Goal: Task Accomplishment & Management: Use online tool/utility

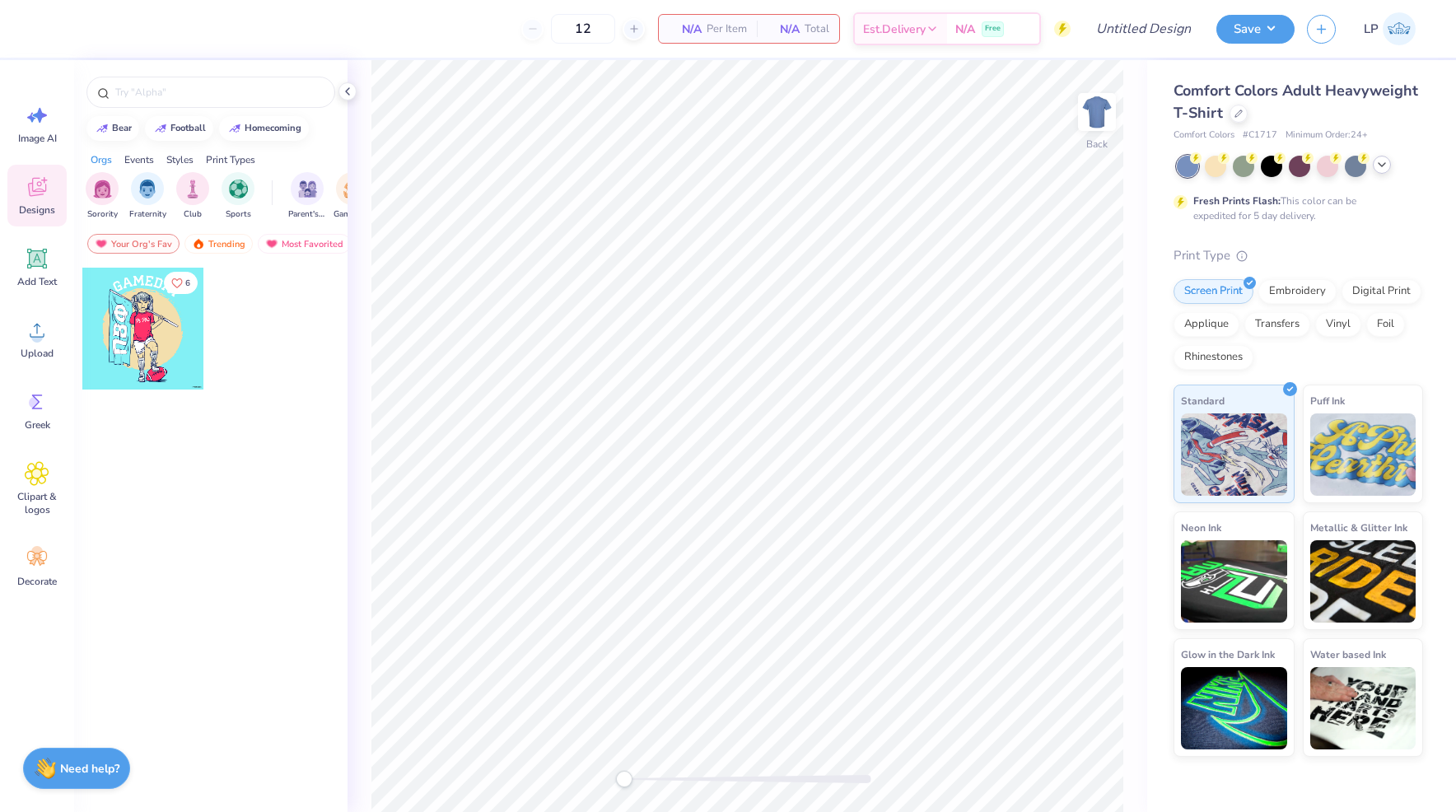
click at [1379, 165] on icon at bounding box center [1382, 165] width 13 height 13
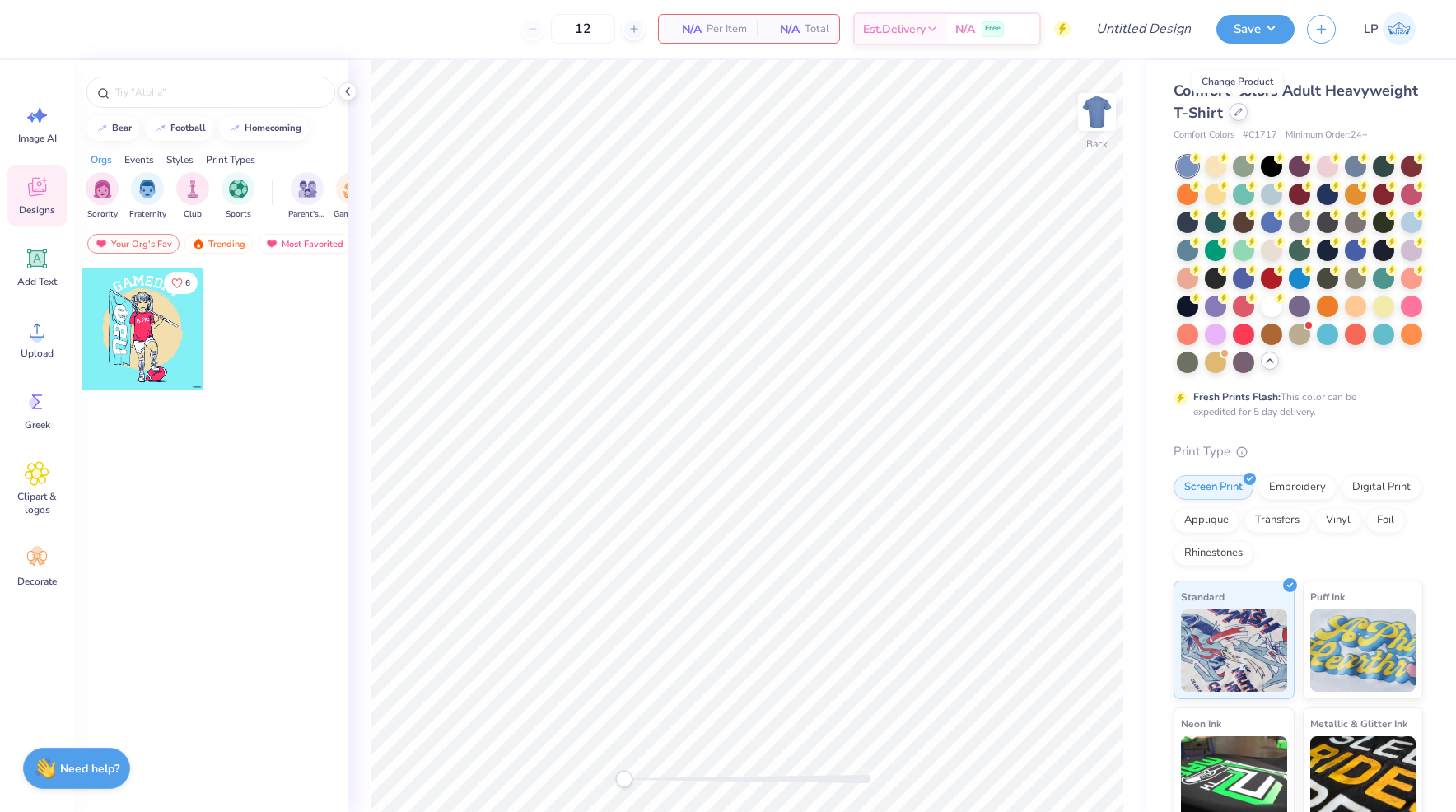
click at [1236, 113] on icon at bounding box center [1238, 112] width 9 height 9
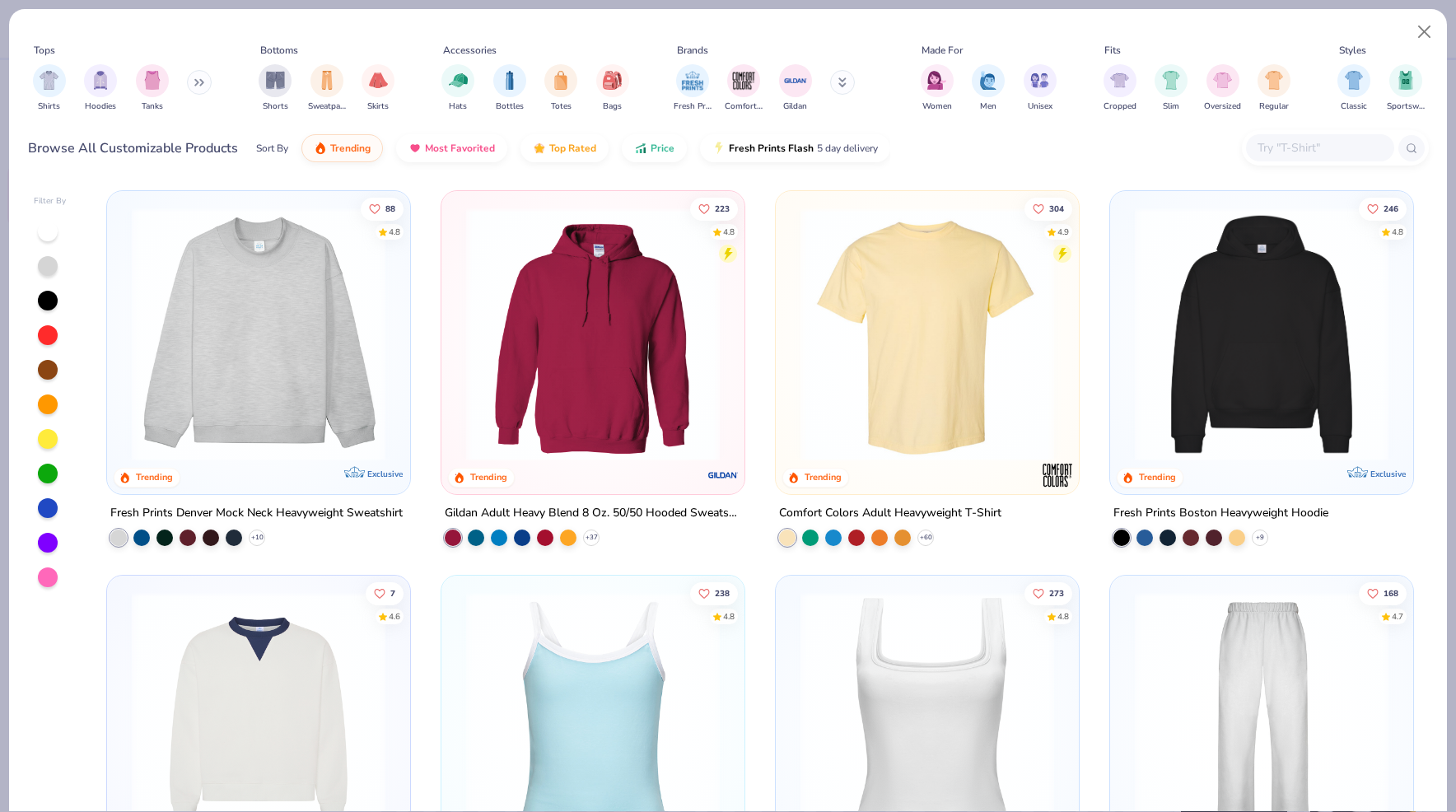
click at [1287, 156] on input "text" at bounding box center [1319, 148] width 127 height 19
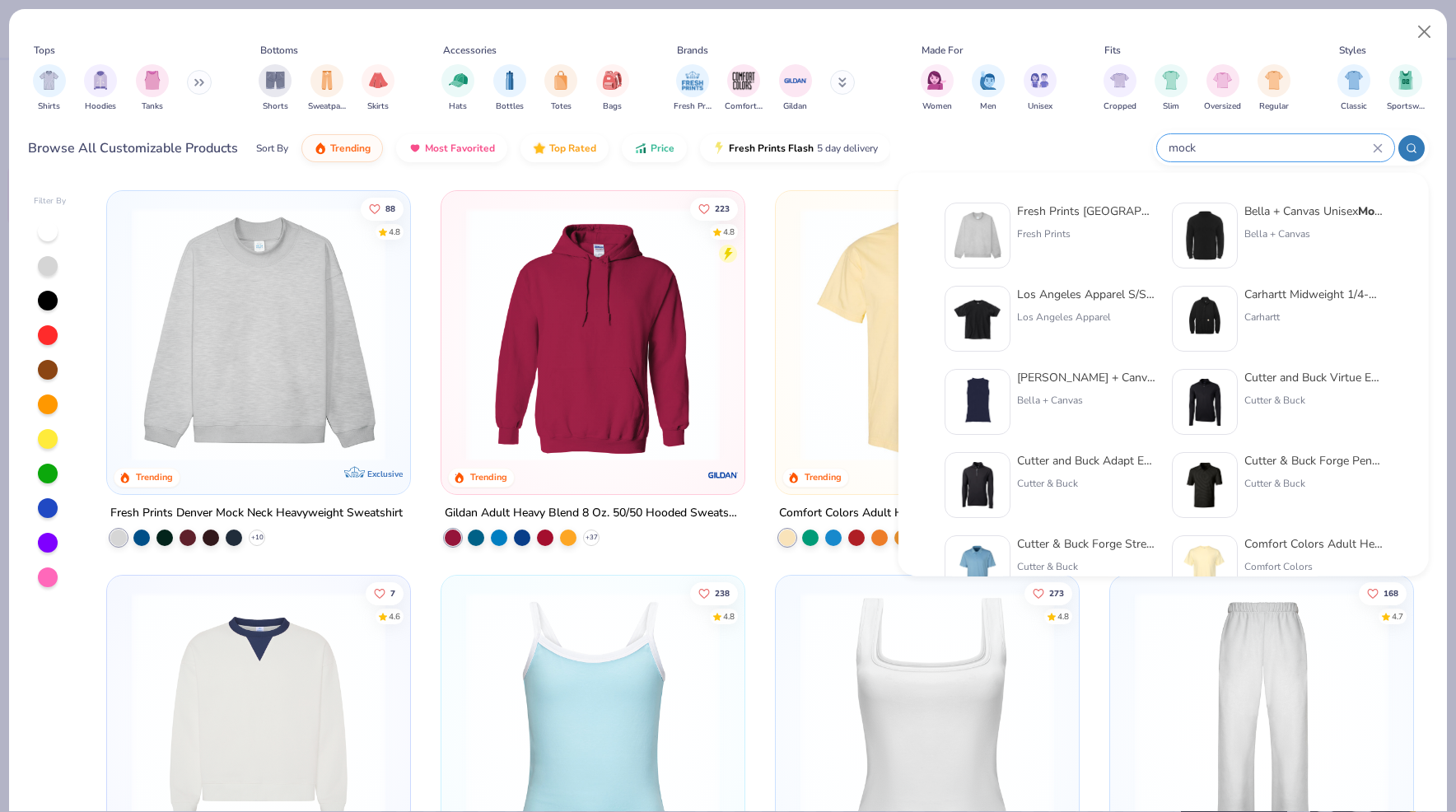
type input "mock"
click at [1040, 218] on div "Fresh Prints Denver Mock Neck Heavyweight Sweatshirt" at bounding box center [1086, 211] width 138 height 17
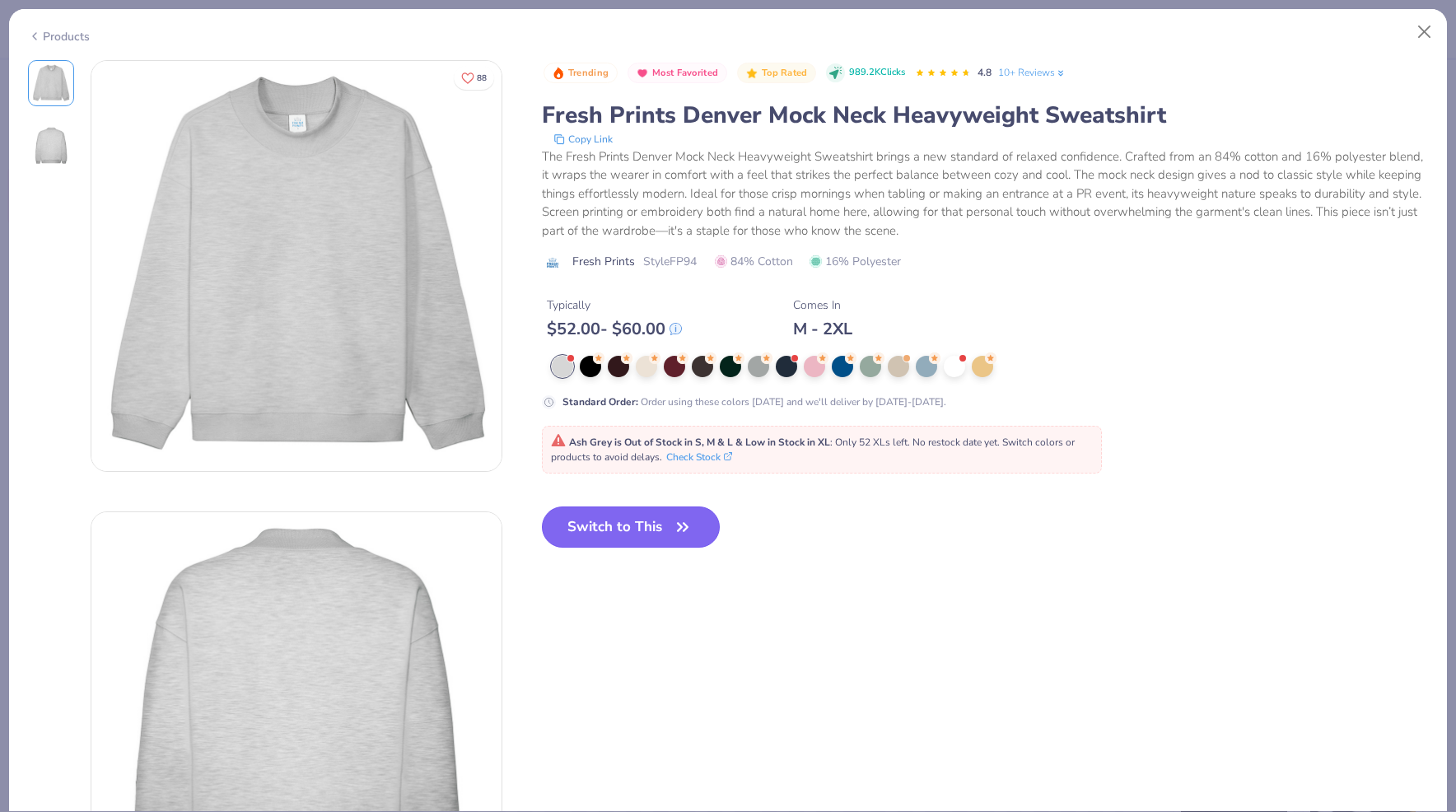
click at [678, 525] on icon "button" at bounding box center [683, 527] width 23 height 23
type input "50"
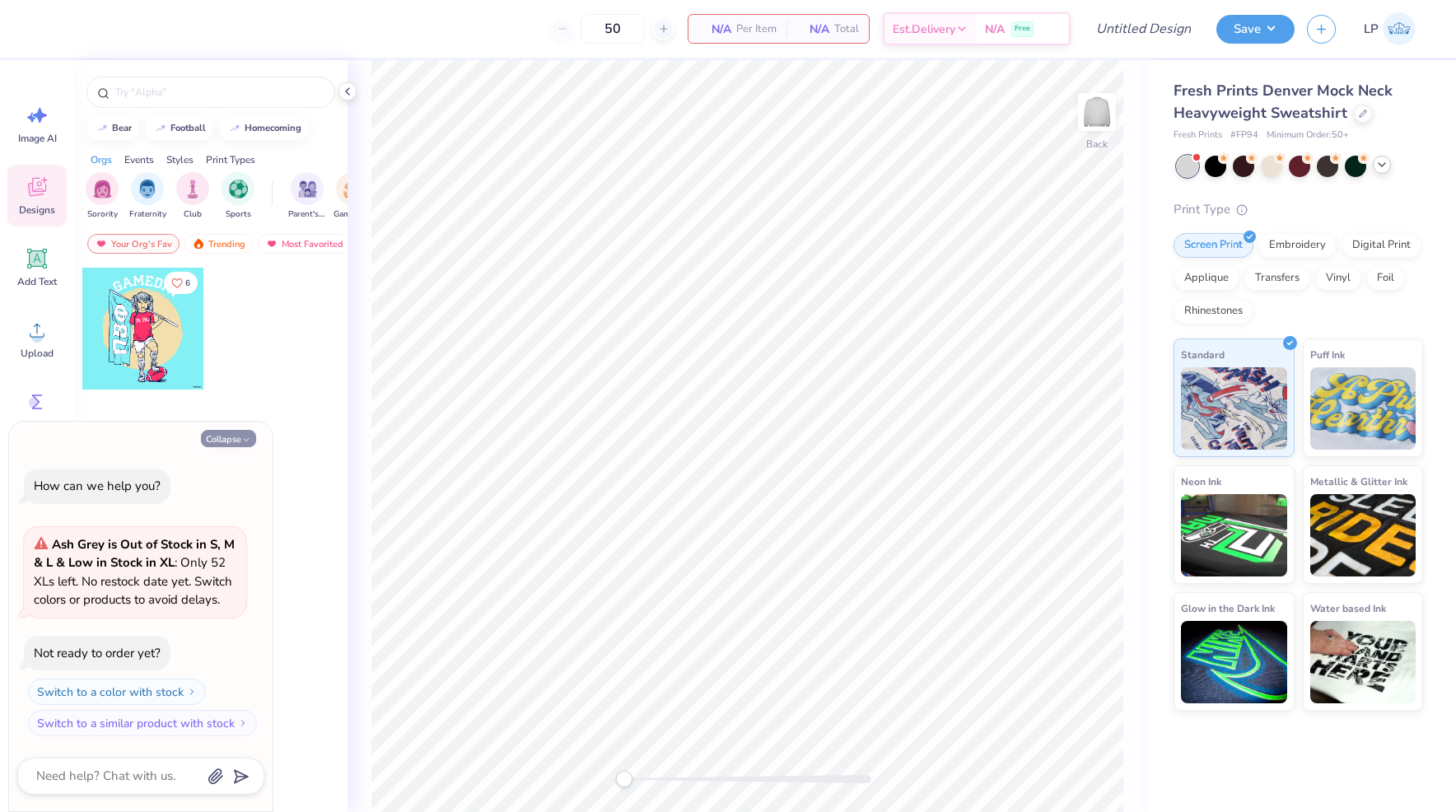
click at [246, 438] on icon "button" at bounding box center [246, 440] width 10 height 10
type textarea "x"
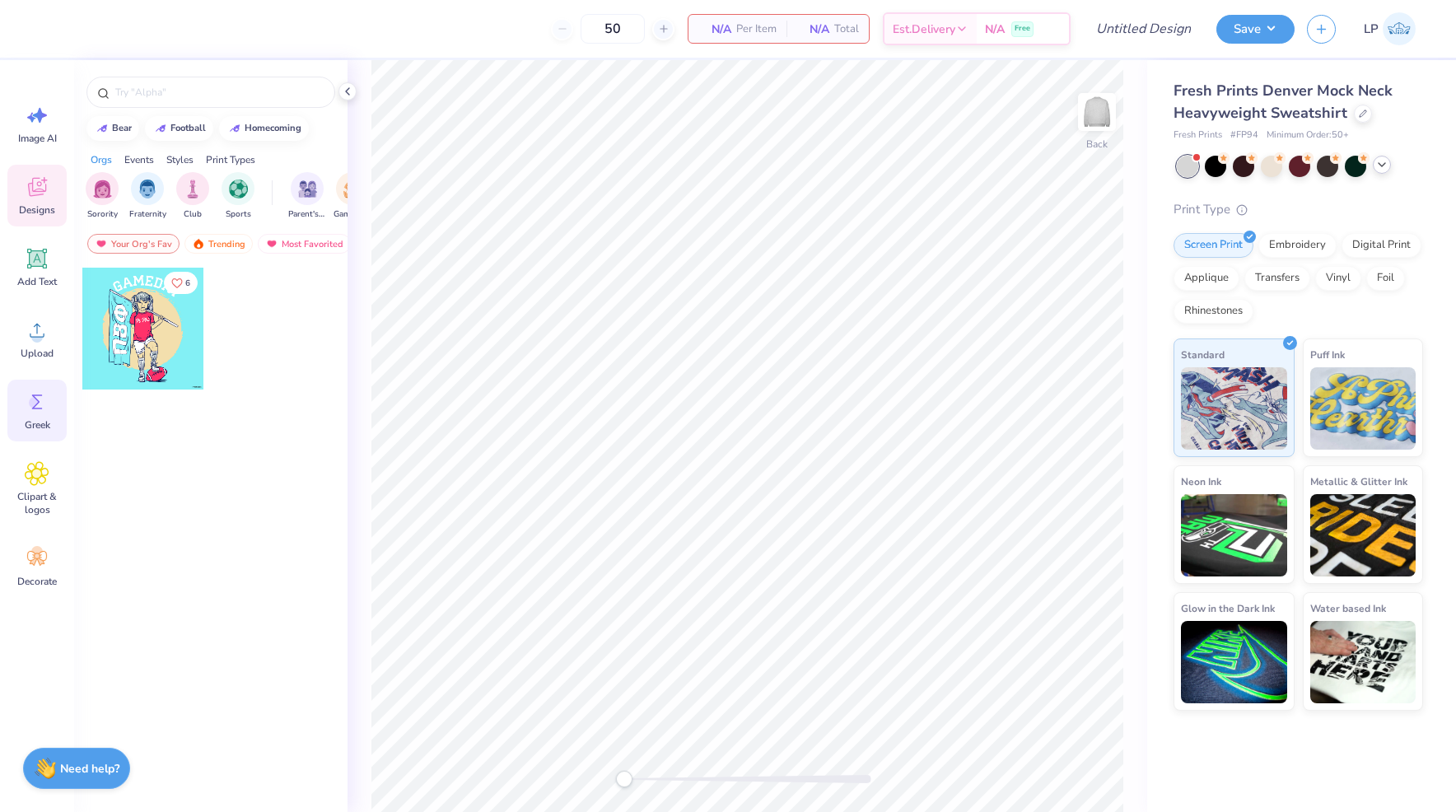
click at [43, 409] on icon at bounding box center [37, 402] width 25 height 25
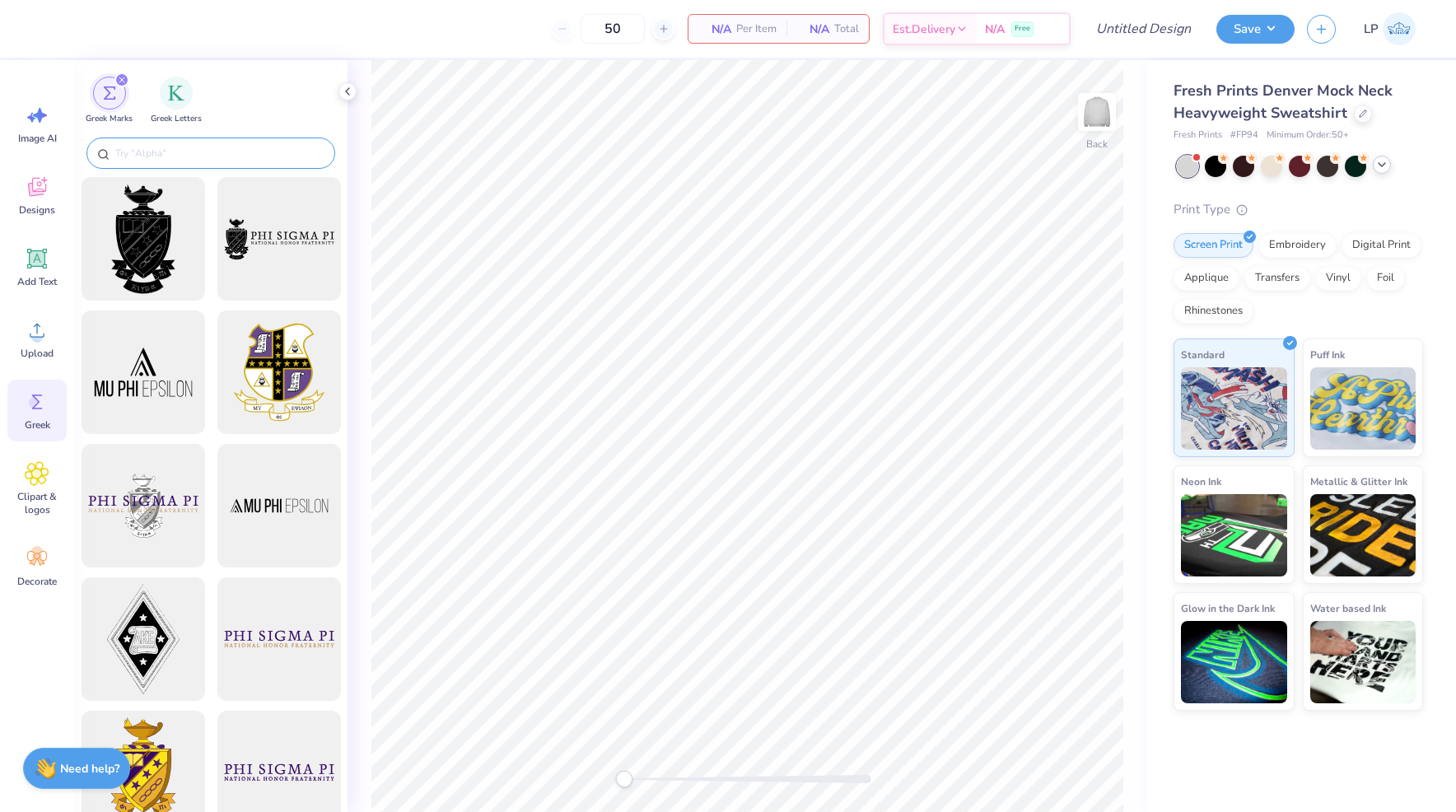
click at [244, 148] on input "text" at bounding box center [219, 153] width 211 height 16
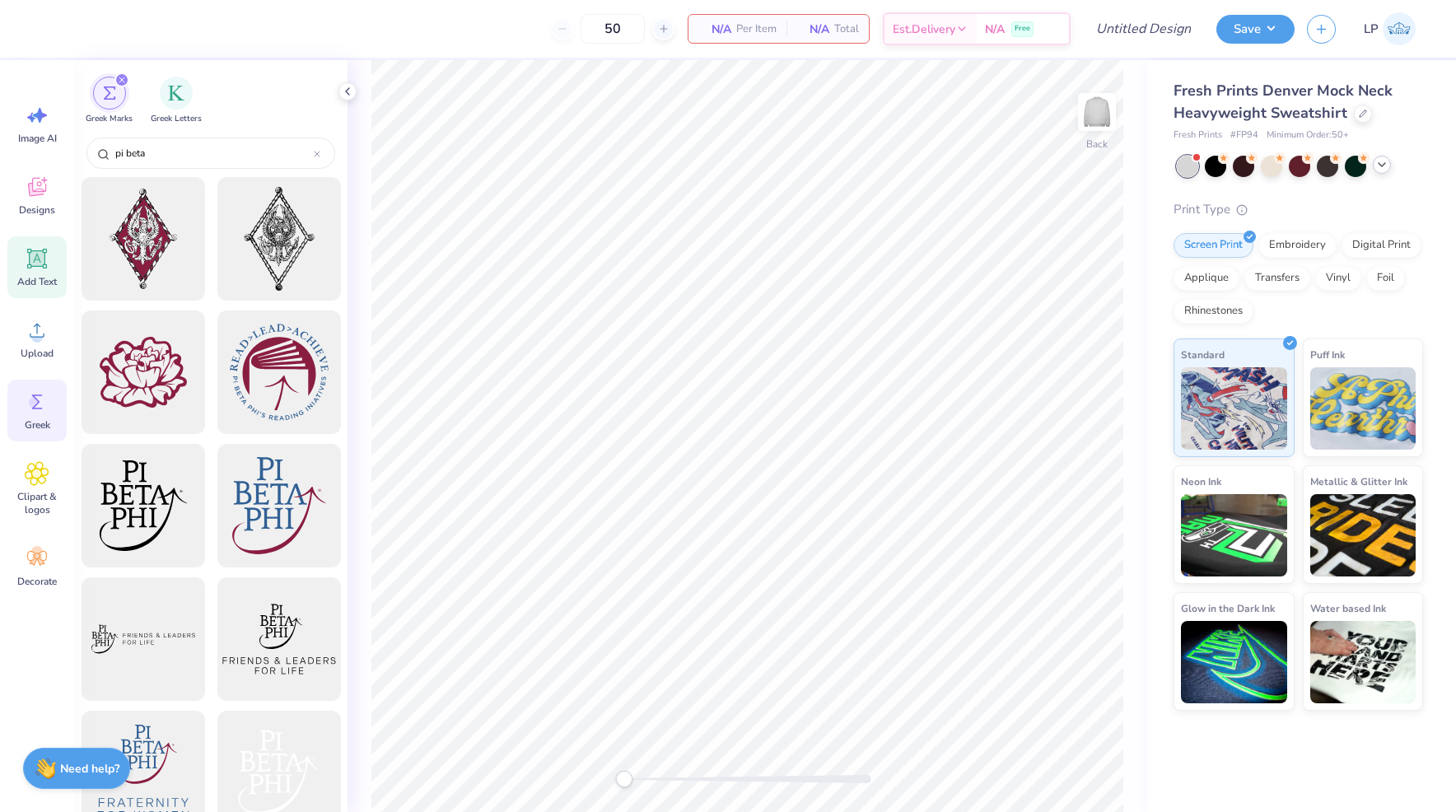
type input "pi beta"
click at [50, 267] on div "Add Text" at bounding box center [37, 267] width 59 height 62
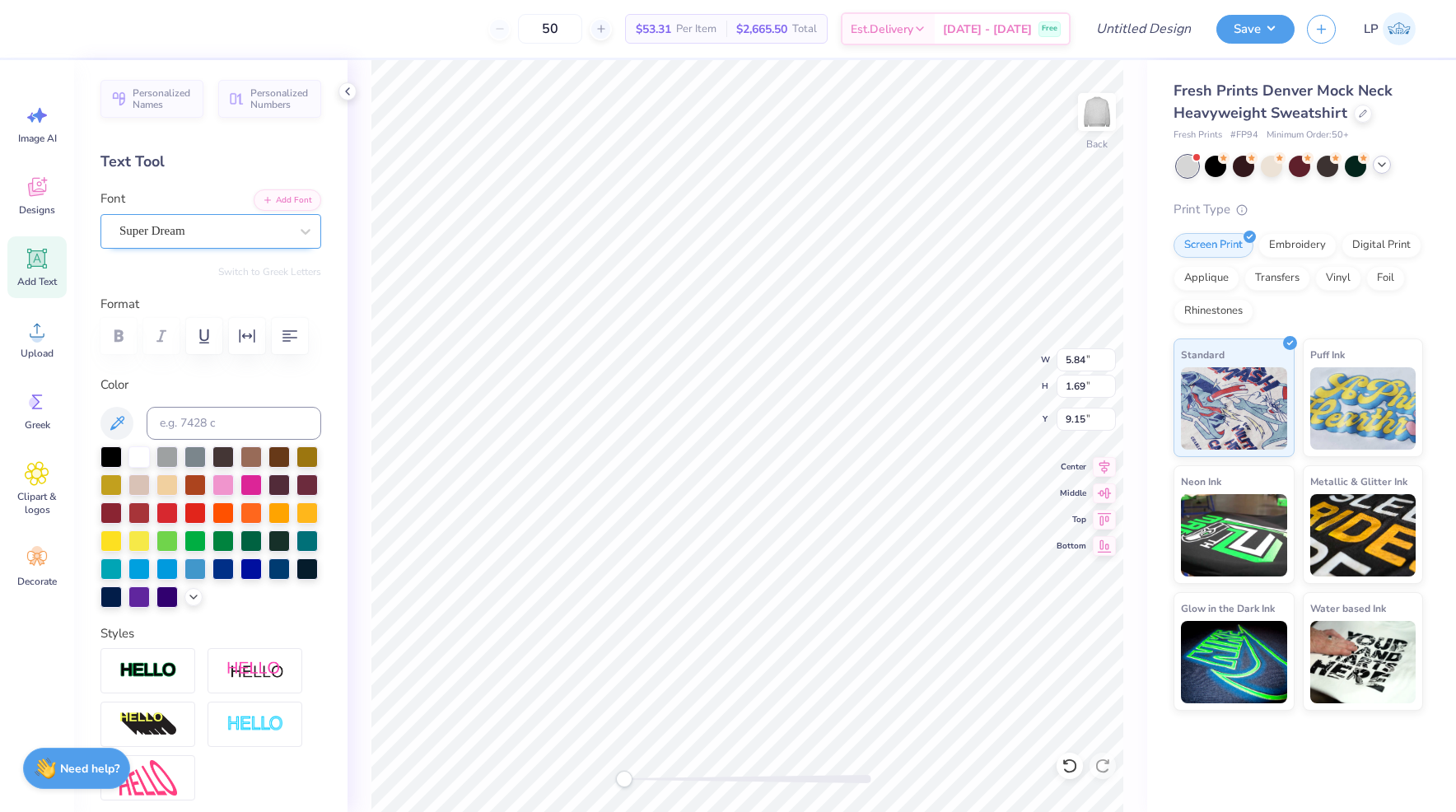
click at [290, 225] on div "Super Dream" at bounding box center [203, 231] width 173 height 26
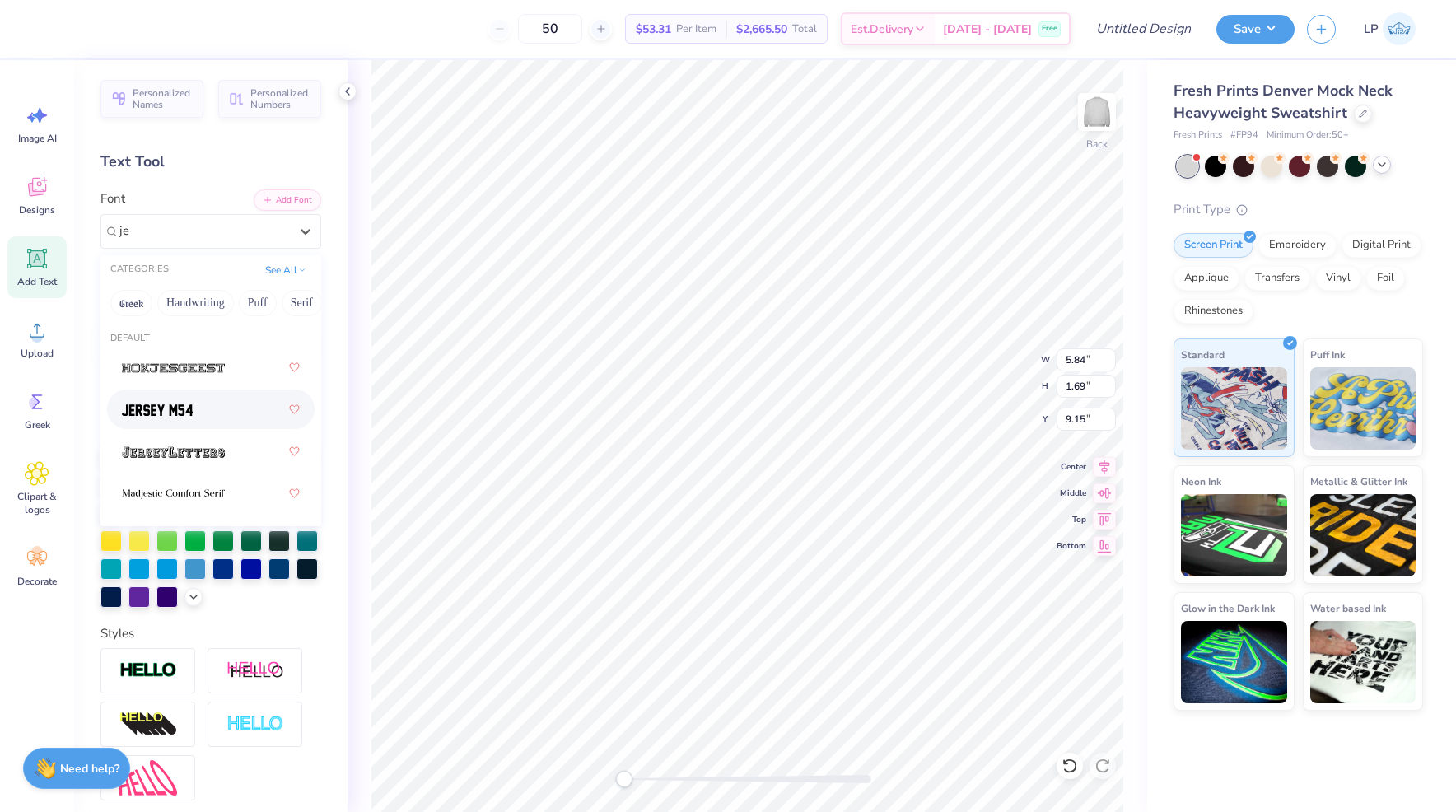
click at [222, 412] on div at bounding box center [211, 408] width 178 height 30
type input "je"
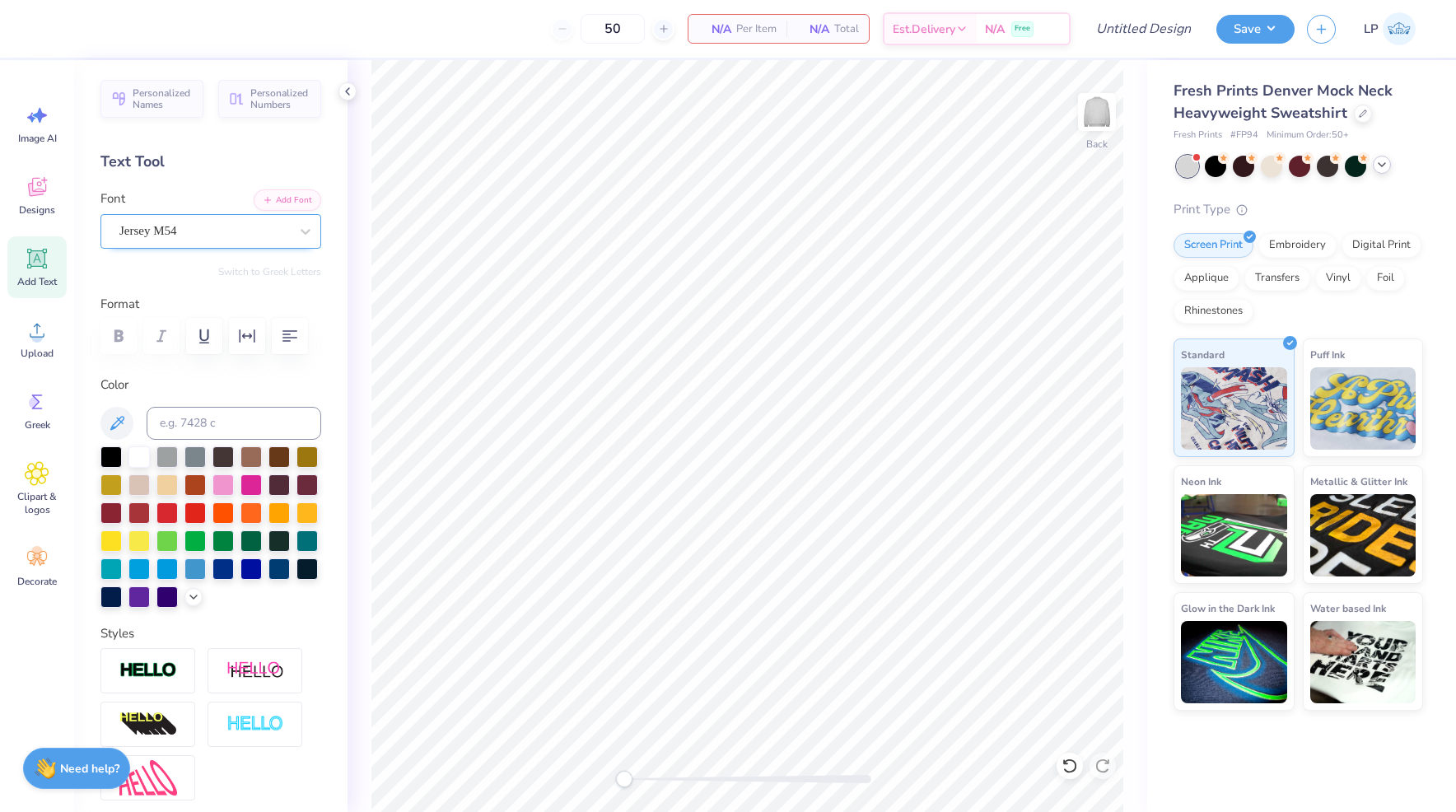
click at [258, 219] on div "Jersey M54" at bounding box center [203, 231] width 173 height 26
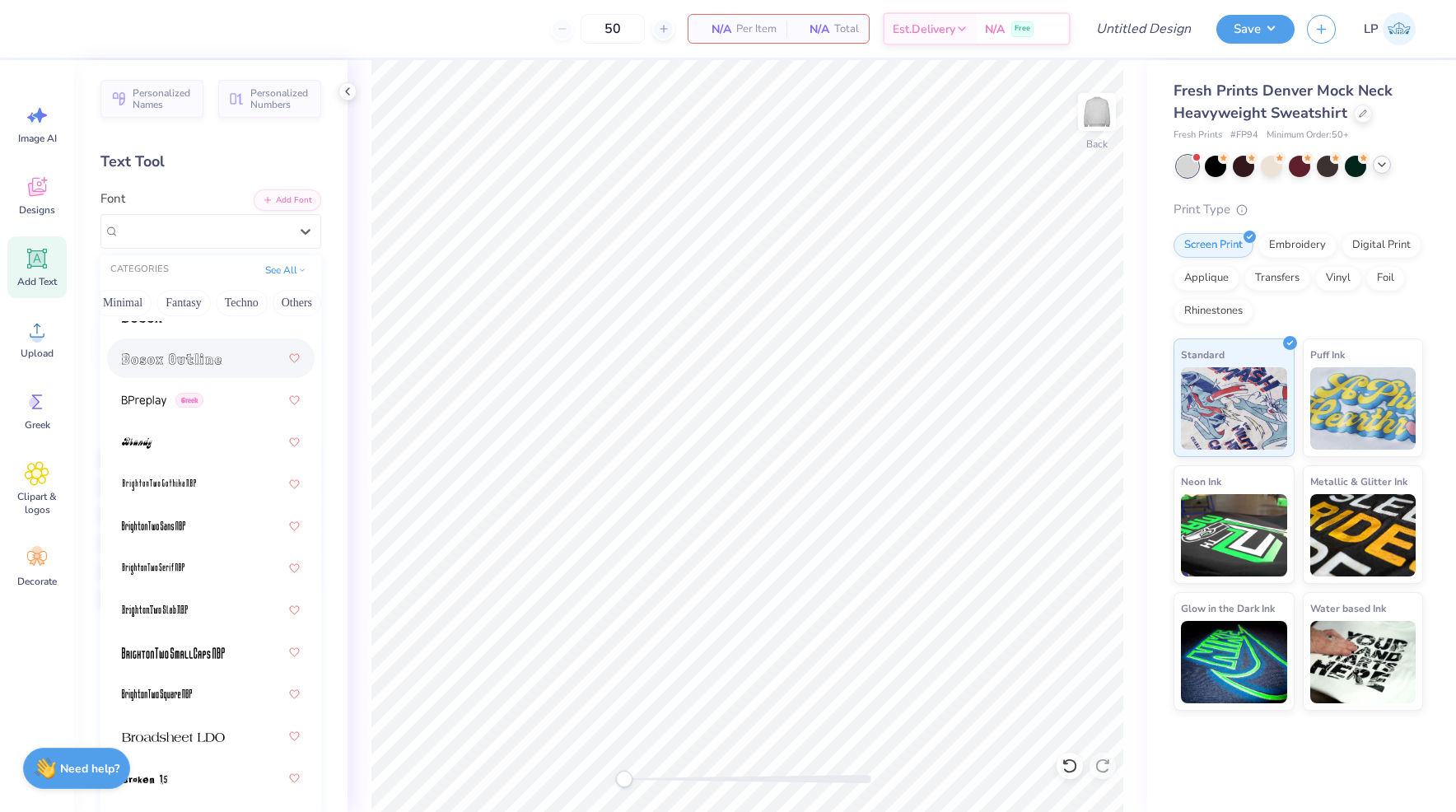
scroll to position [0, 484]
click at [289, 304] on button "Others" at bounding box center [293, 303] width 49 height 27
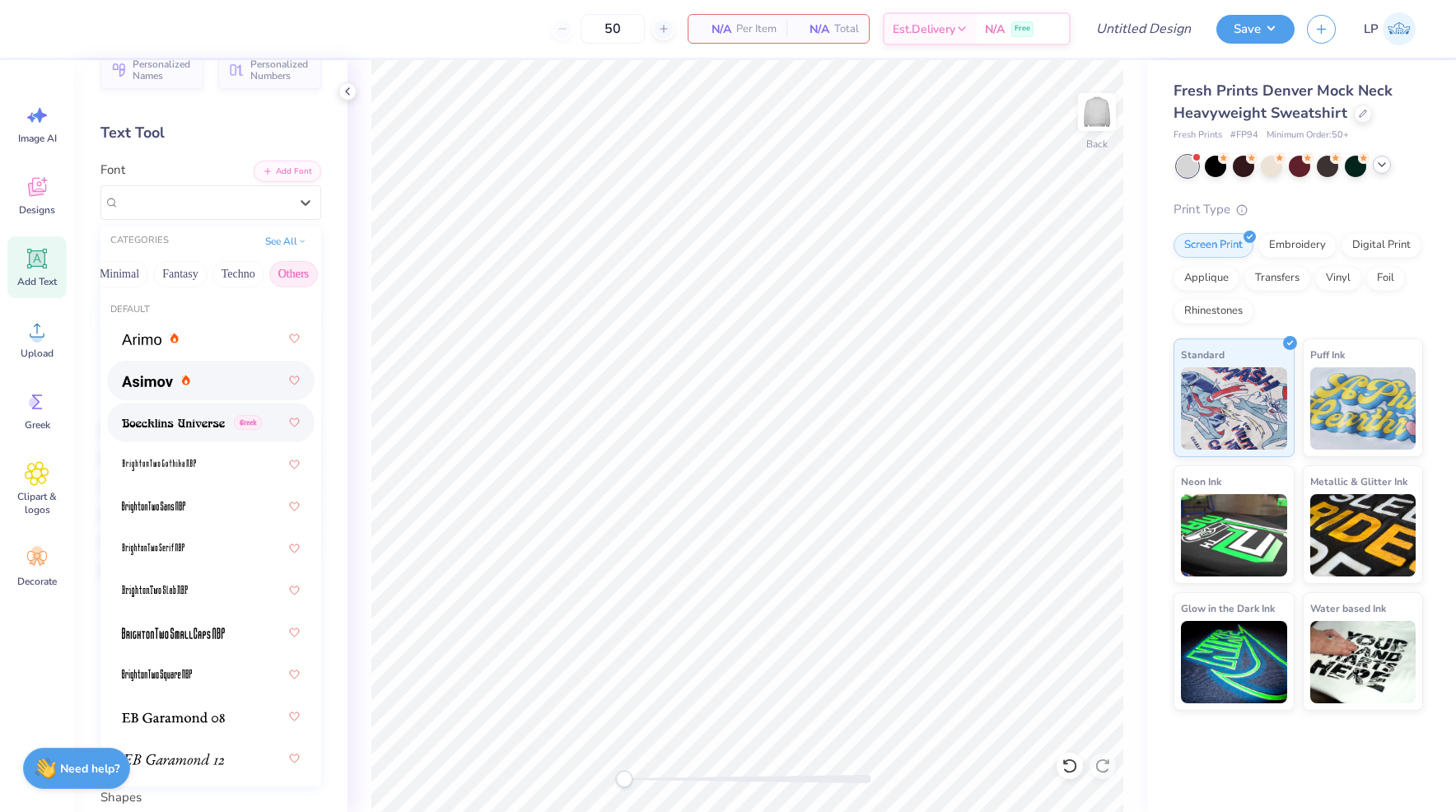
scroll to position [10, 0]
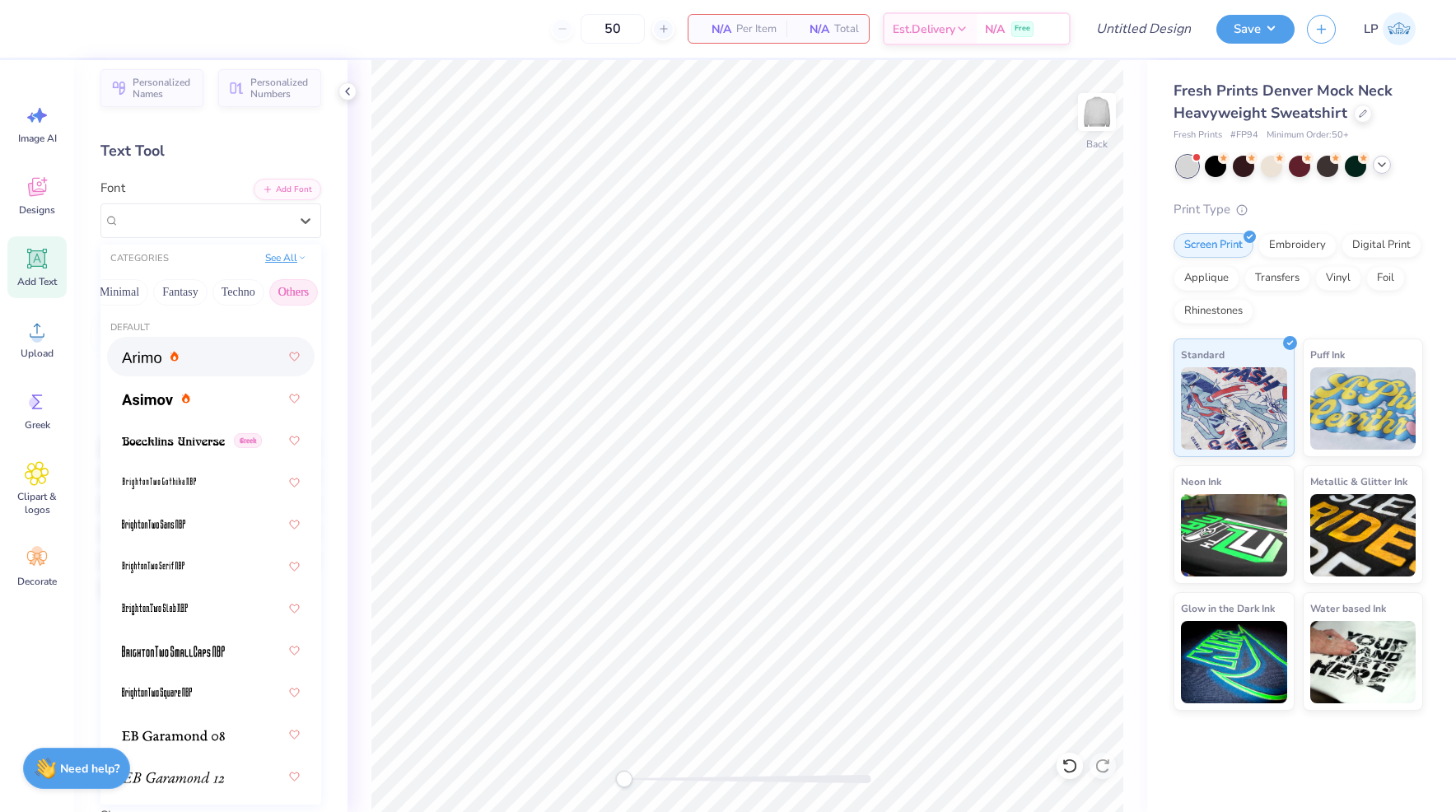
click at [287, 261] on button "See All" at bounding box center [285, 257] width 51 height 16
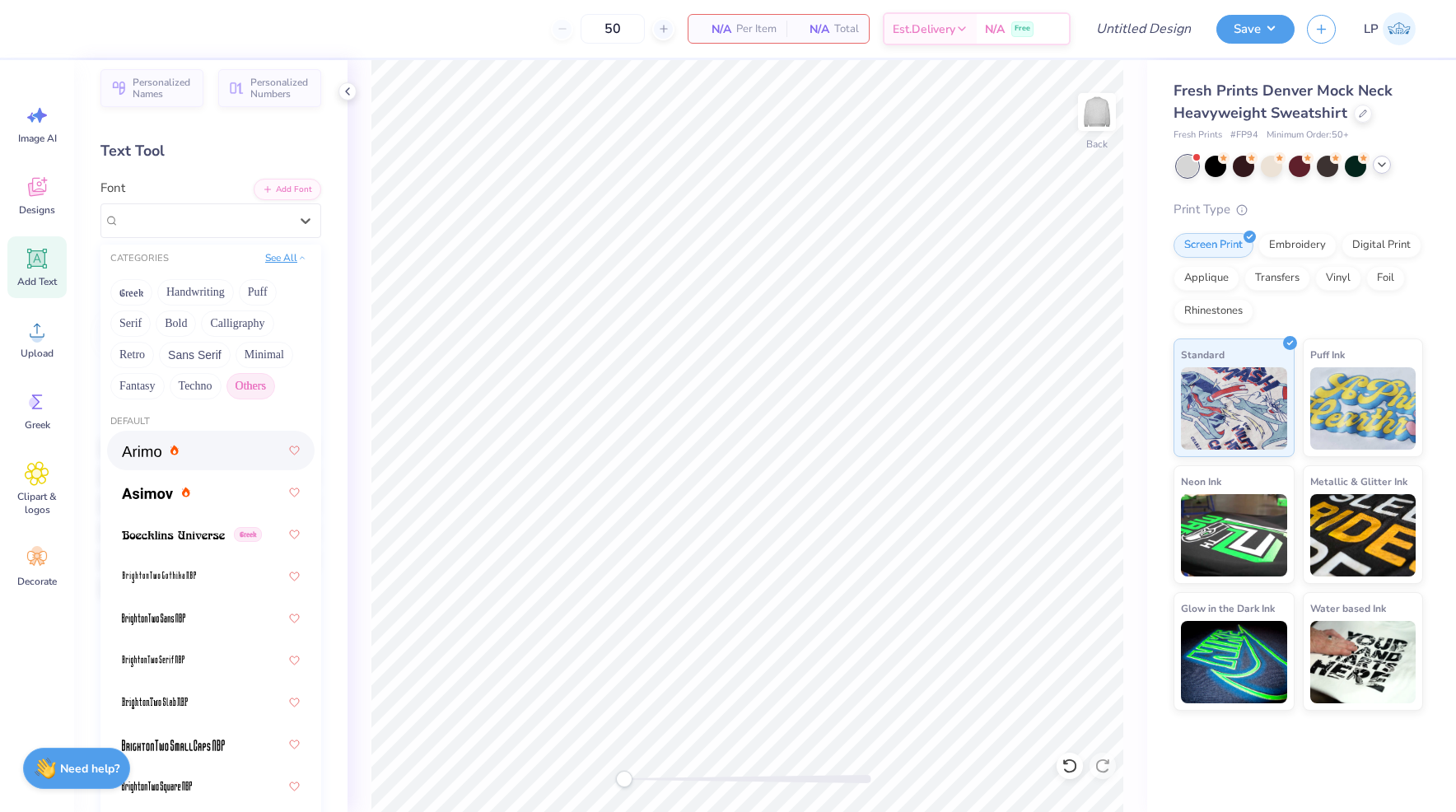
scroll to position [0, 0]
click at [181, 333] on button "Bold" at bounding box center [176, 323] width 40 height 27
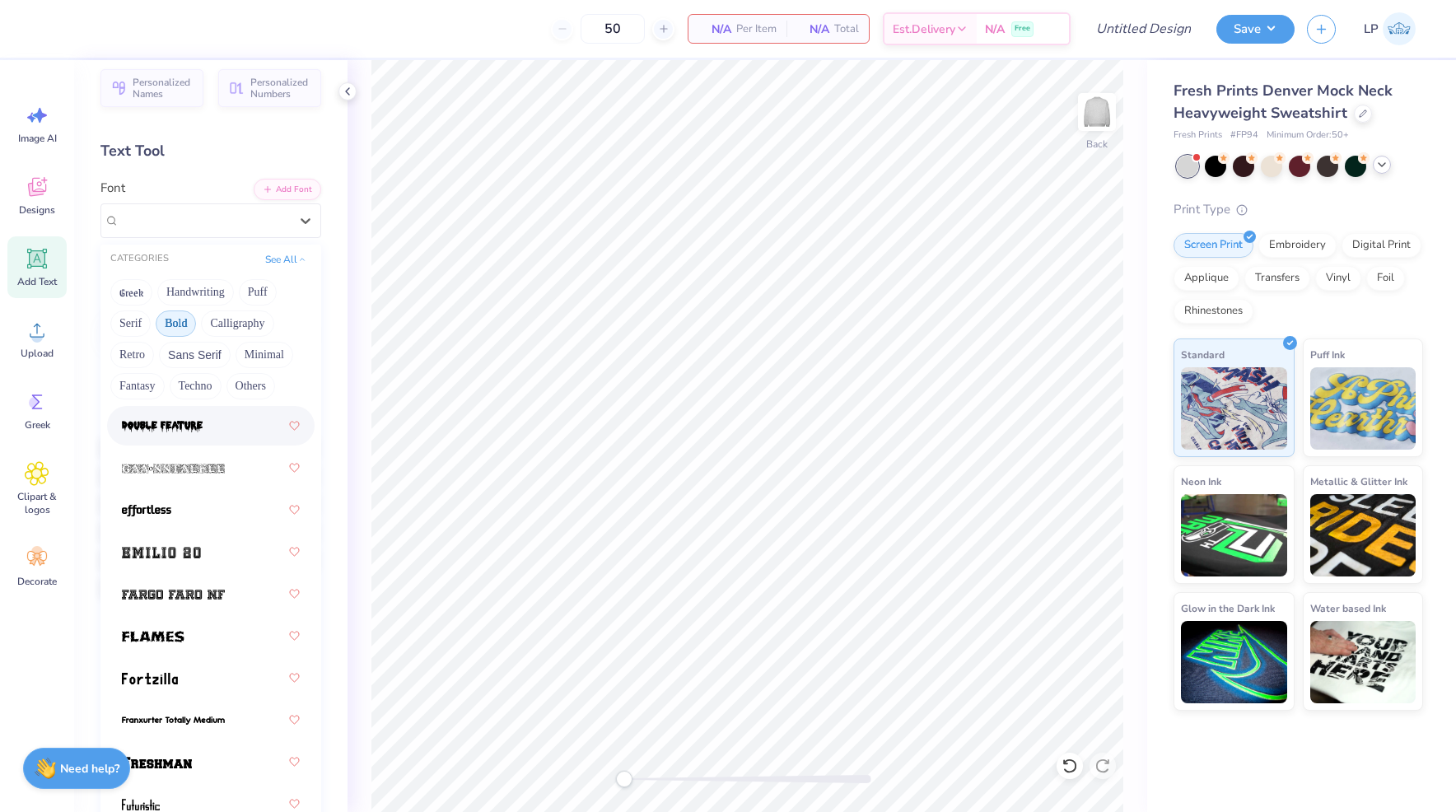
scroll to position [548, 0]
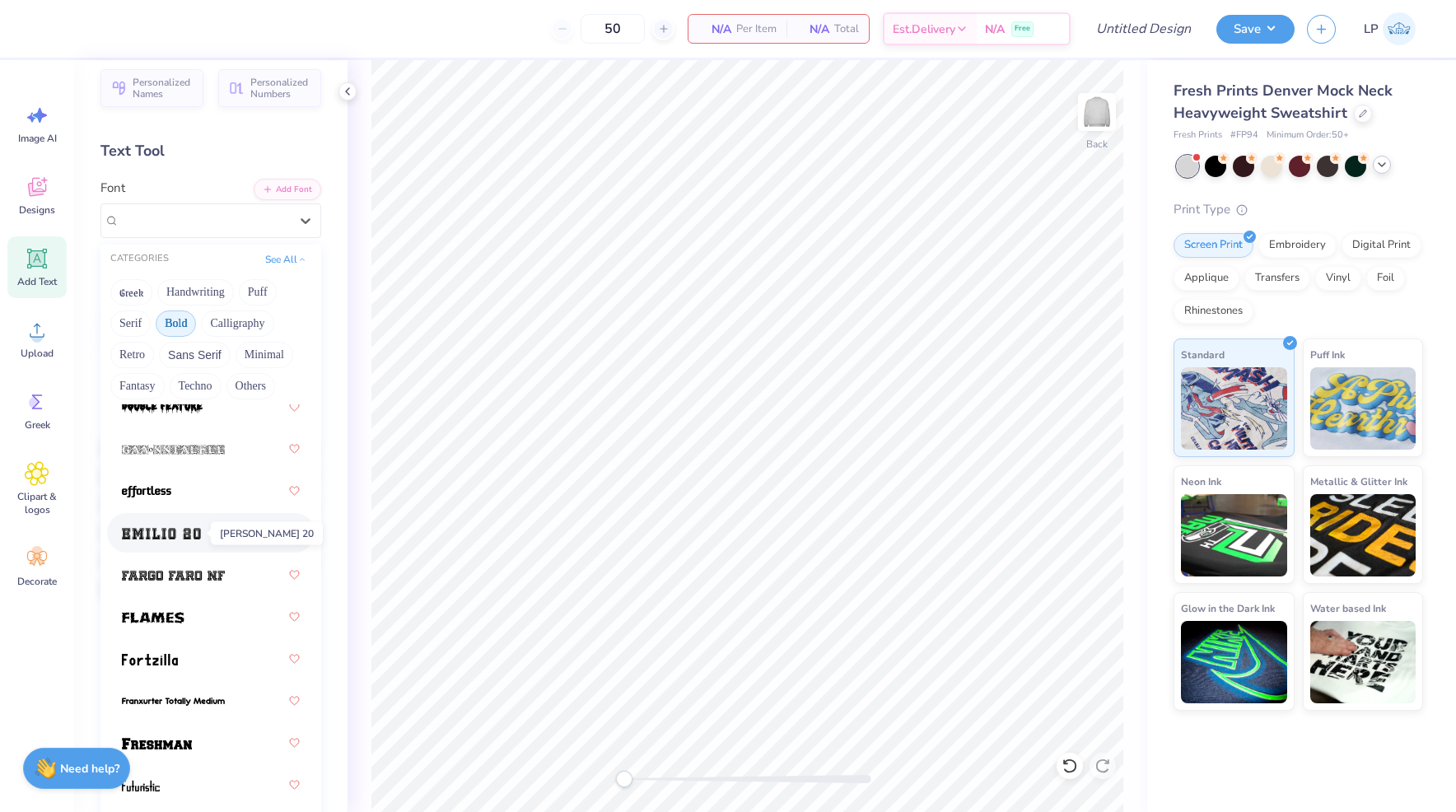
click at [194, 537] on img at bounding box center [161, 533] width 79 height 11
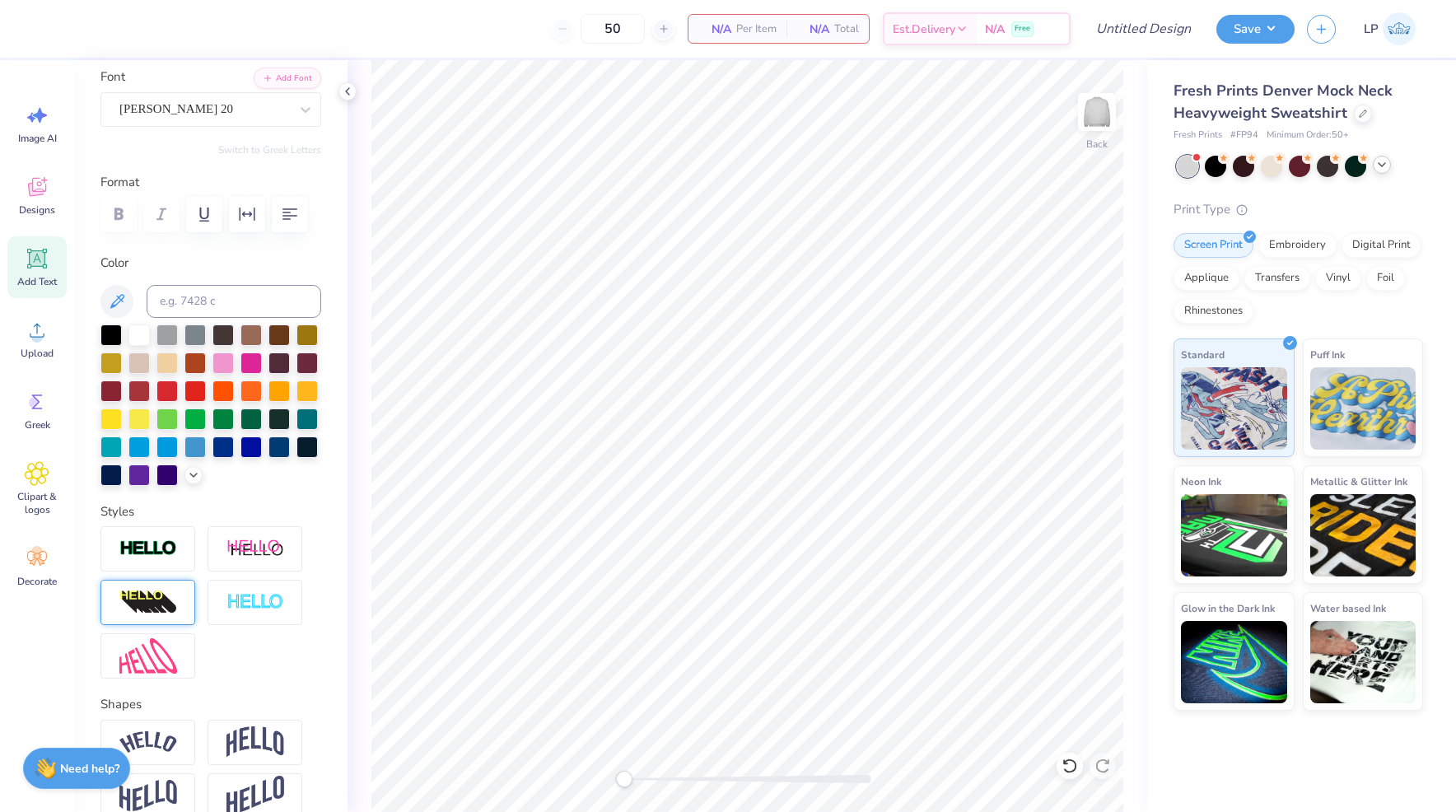
scroll to position [210, 0]
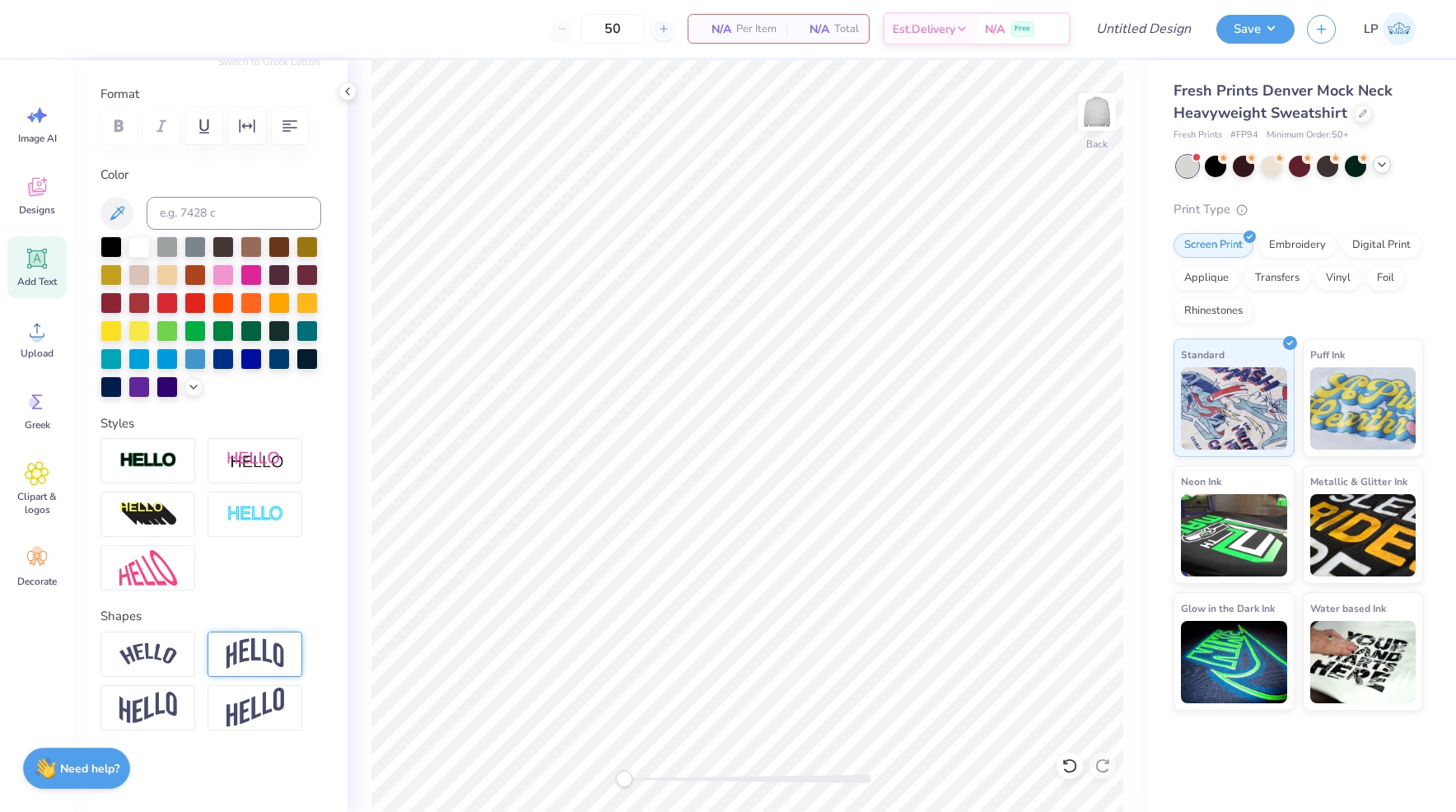
click at [254, 644] on img at bounding box center [255, 654] width 57 height 31
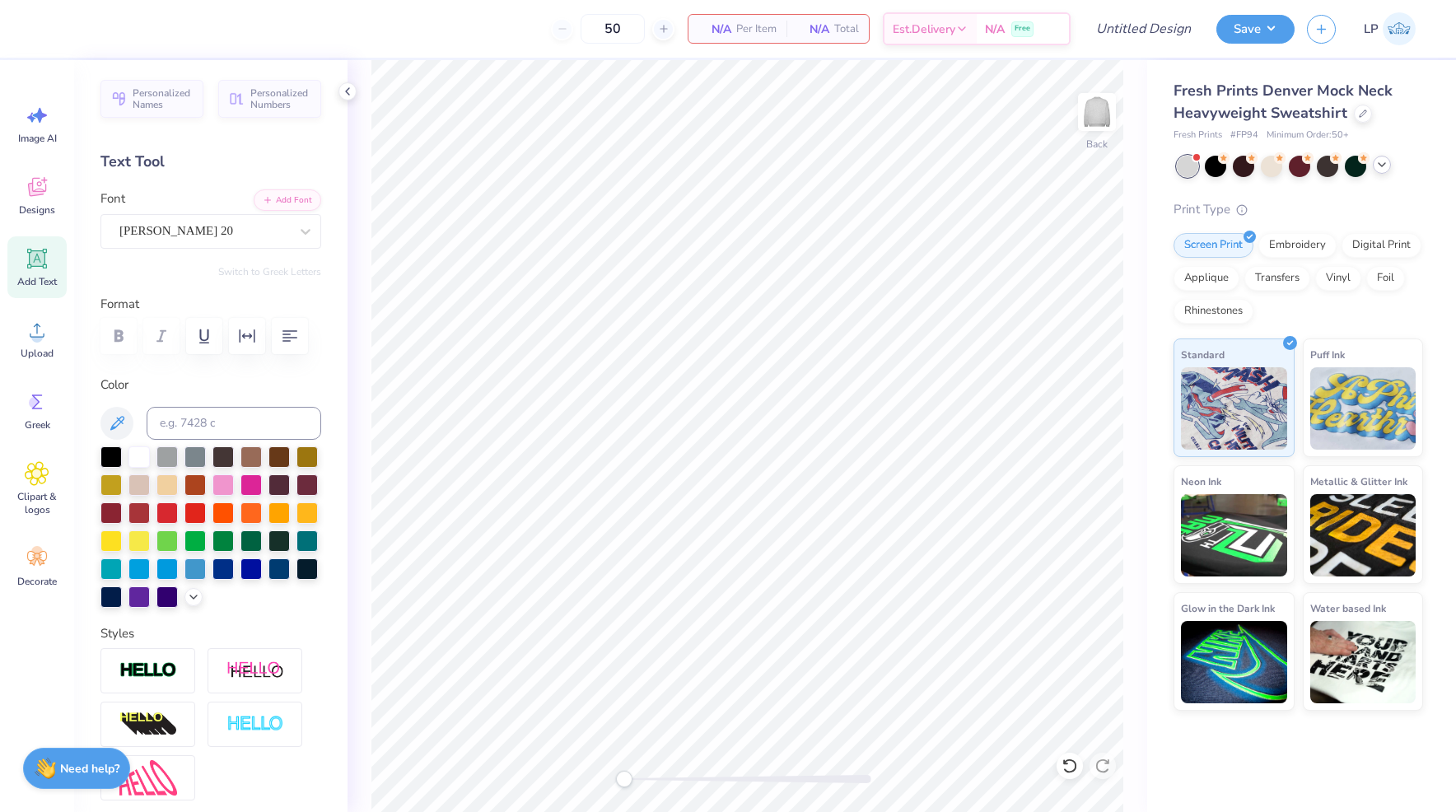
click at [37, 262] on icon at bounding box center [37, 259] width 15 height 15
click at [296, 226] on div at bounding box center [306, 231] width 30 height 30
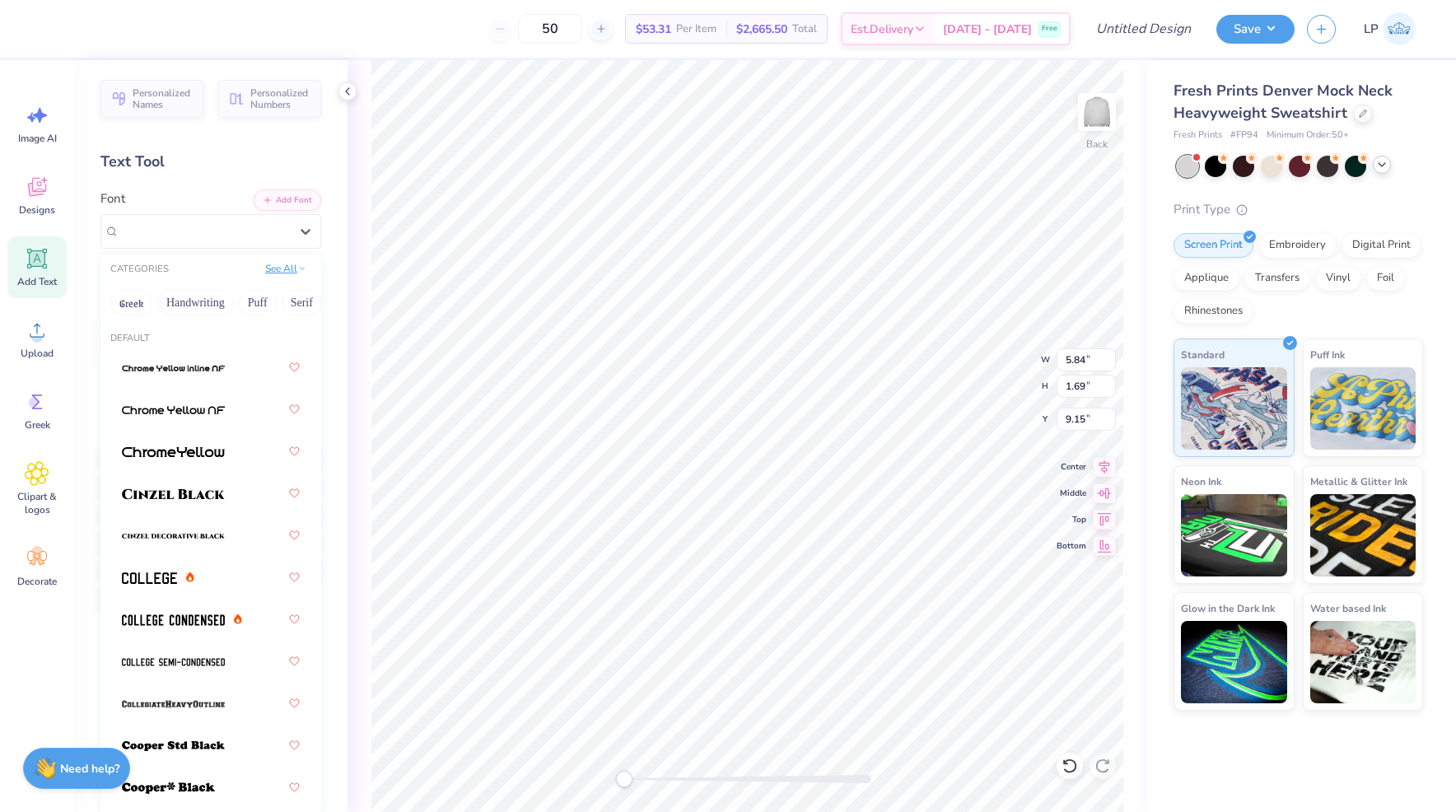
click at [282, 270] on button "See All" at bounding box center [285, 268] width 51 height 16
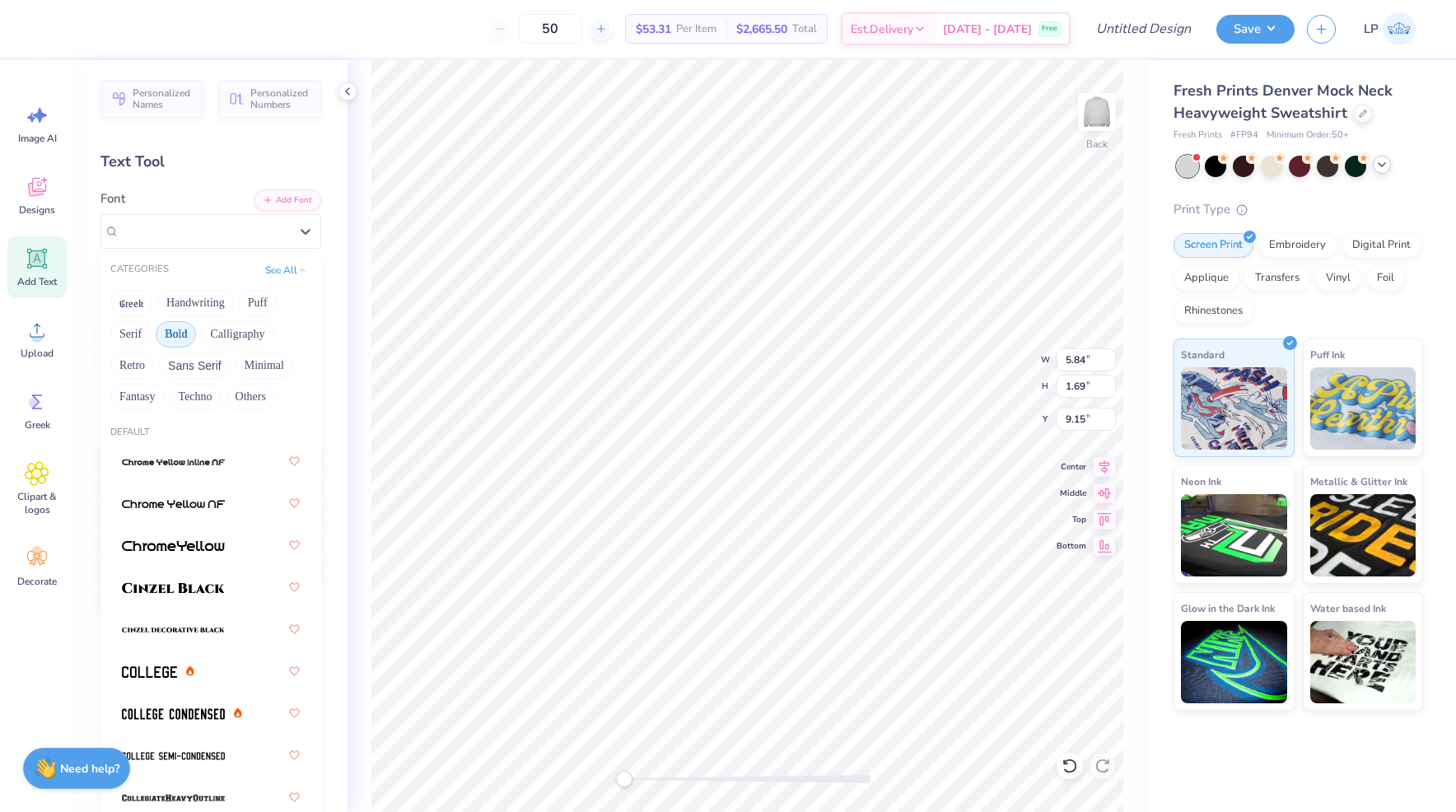
click at [179, 340] on button "Bold" at bounding box center [176, 334] width 40 height 27
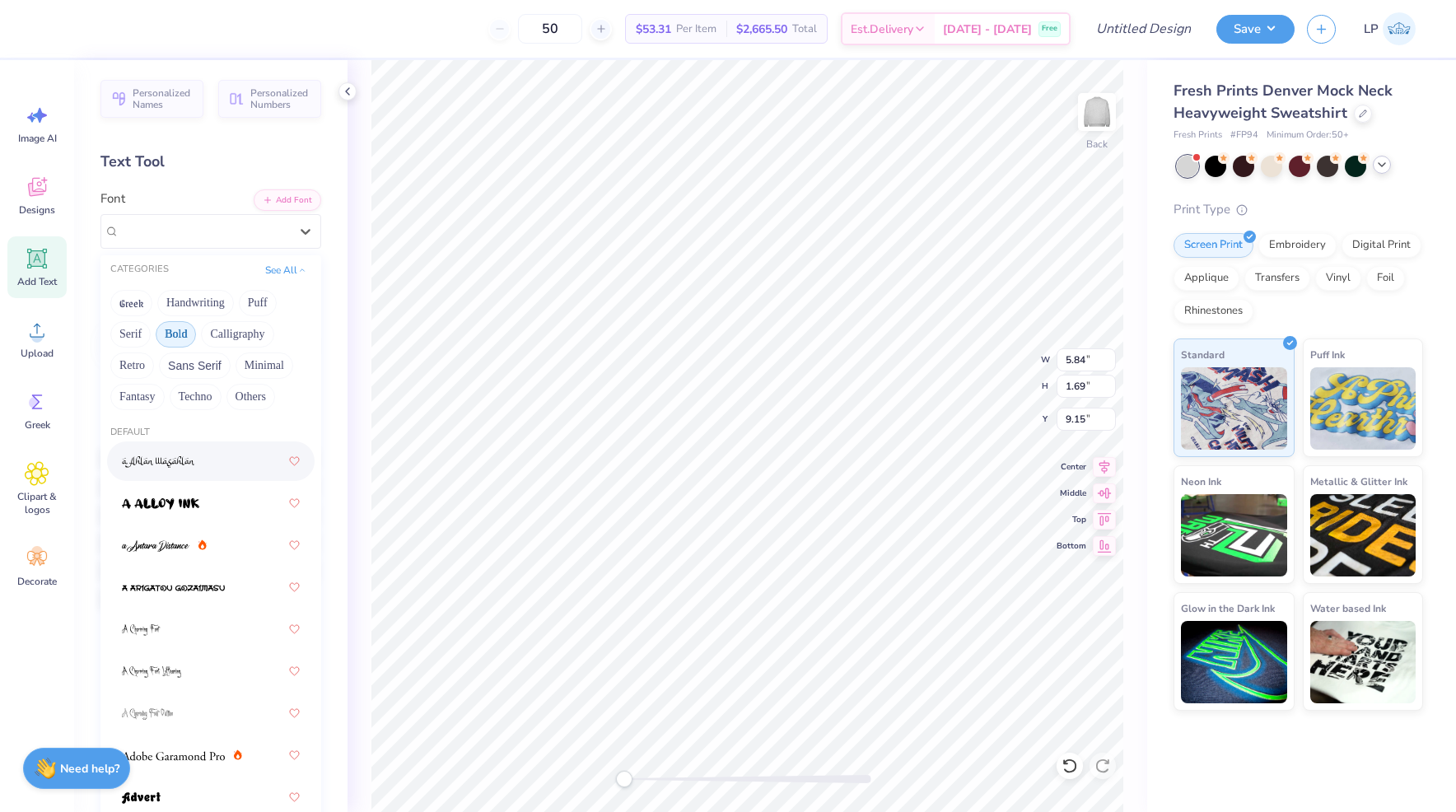
click at [183, 328] on button "Bold" at bounding box center [176, 334] width 40 height 27
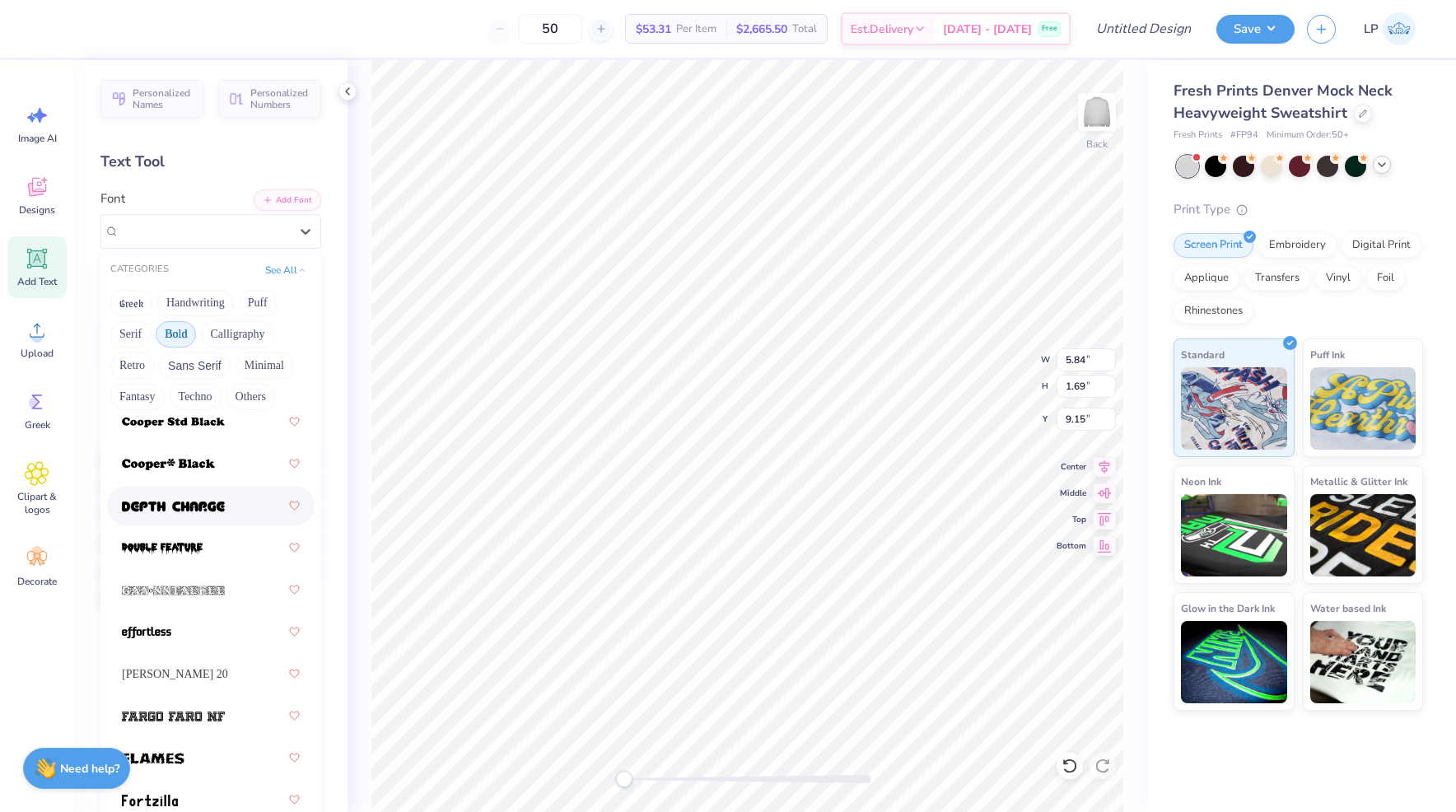
scroll to position [456, 0]
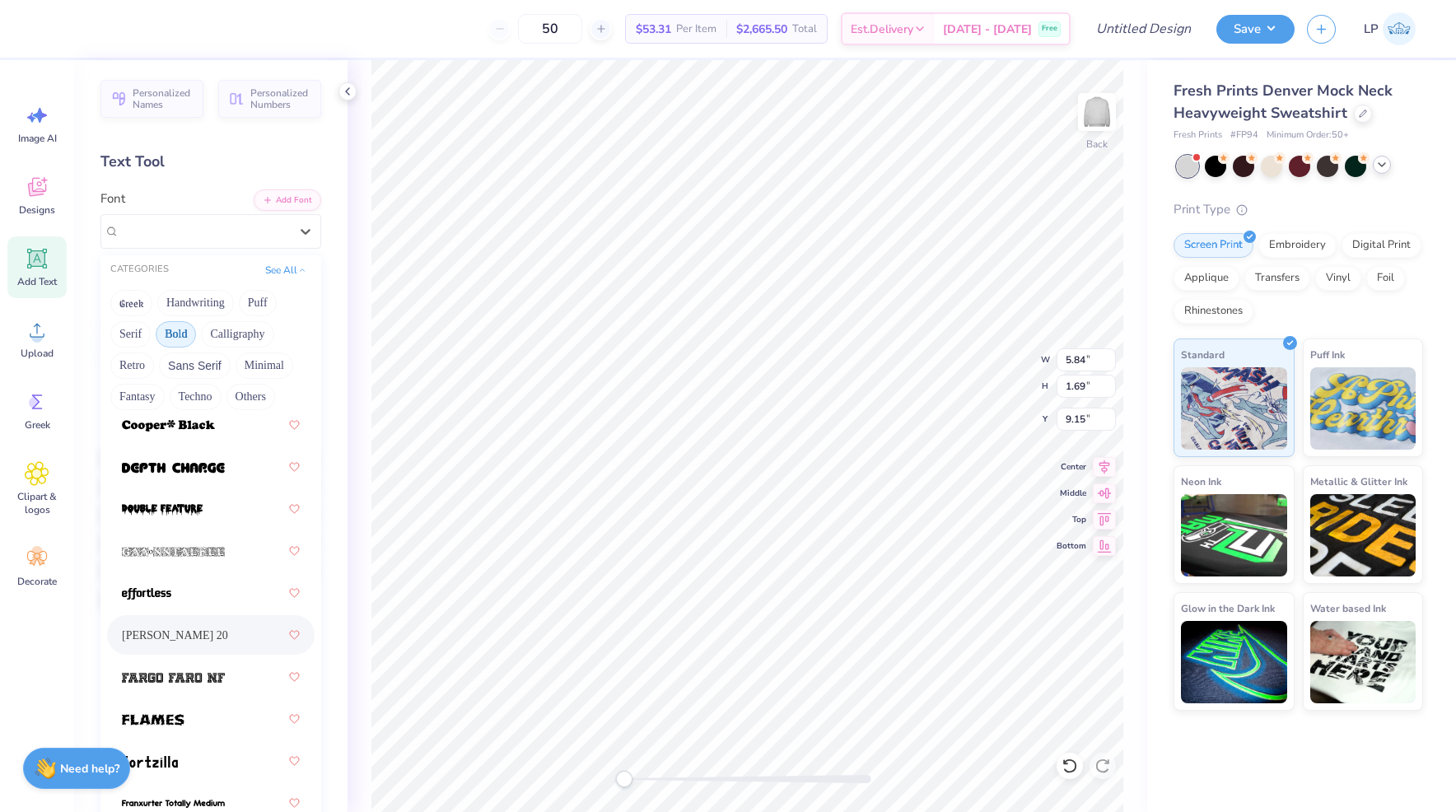
click at [205, 638] on div "[PERSON_NAME] 20" at bounding box center [211, 635] width 178 height 30
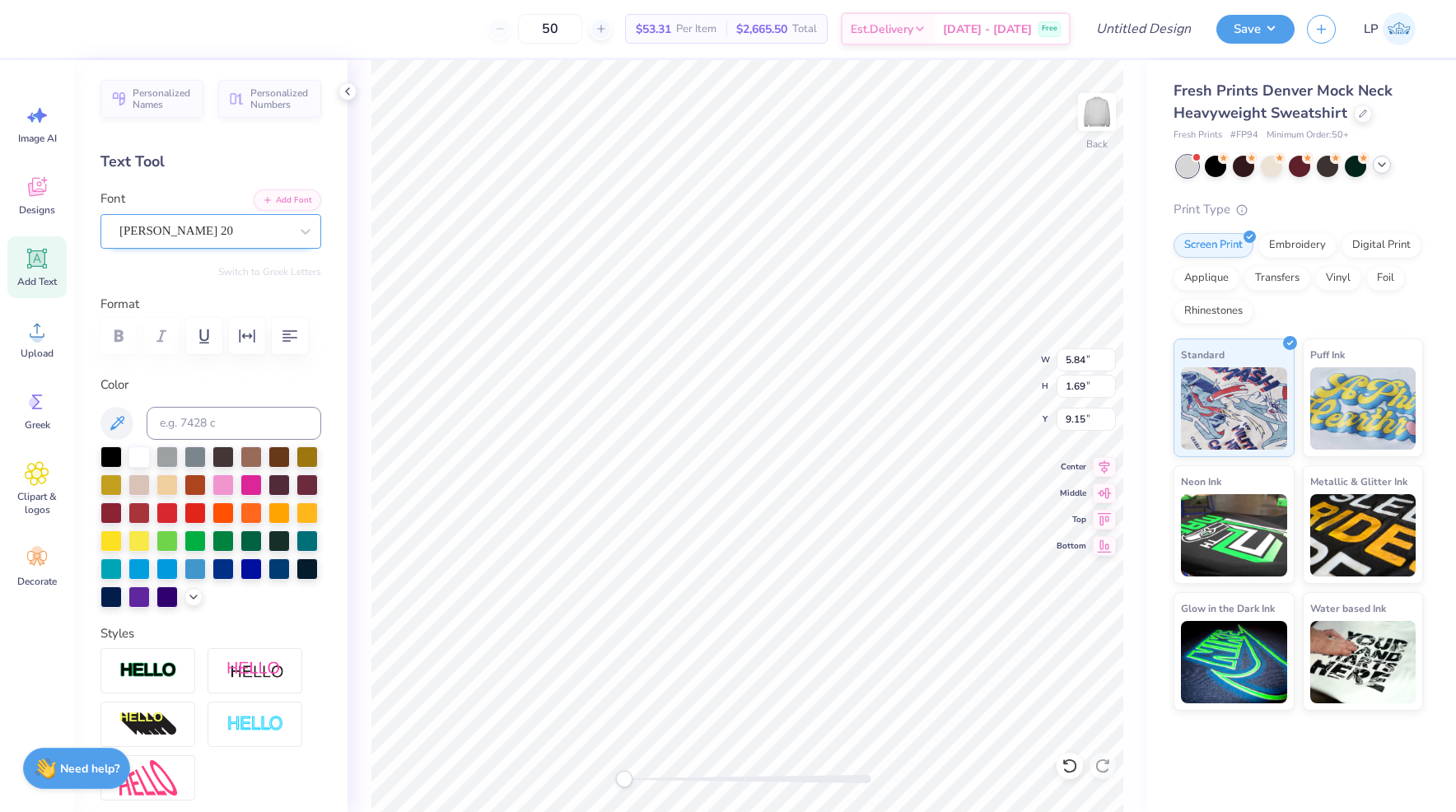
click at [251, 236] on div "[PERSON_NAME] 20" at bounding box center [203, 231] width 173 height 26
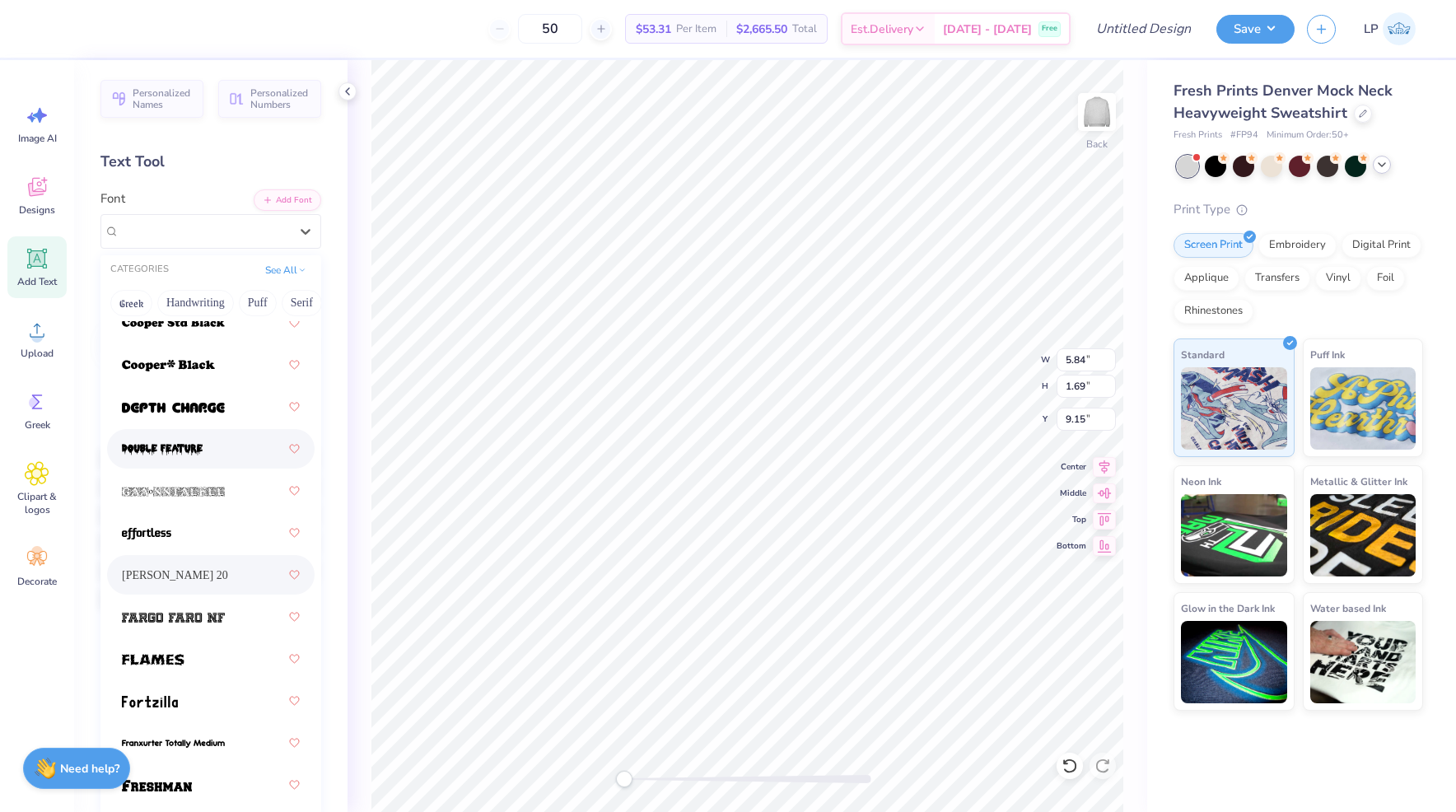
scroll to position [540, 0]
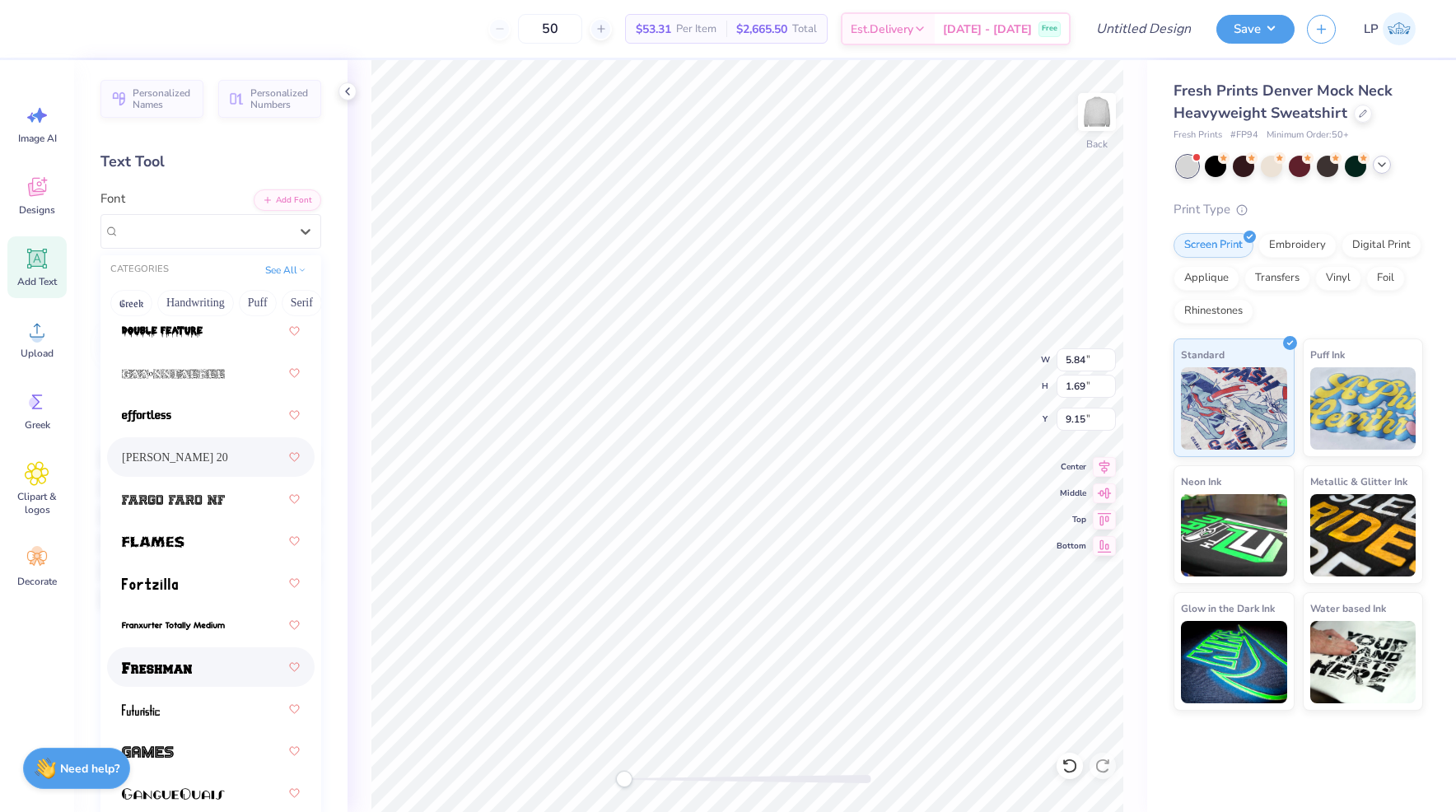
click at [187, 664] on img at bounding box center [157, 668] width 70 height 11
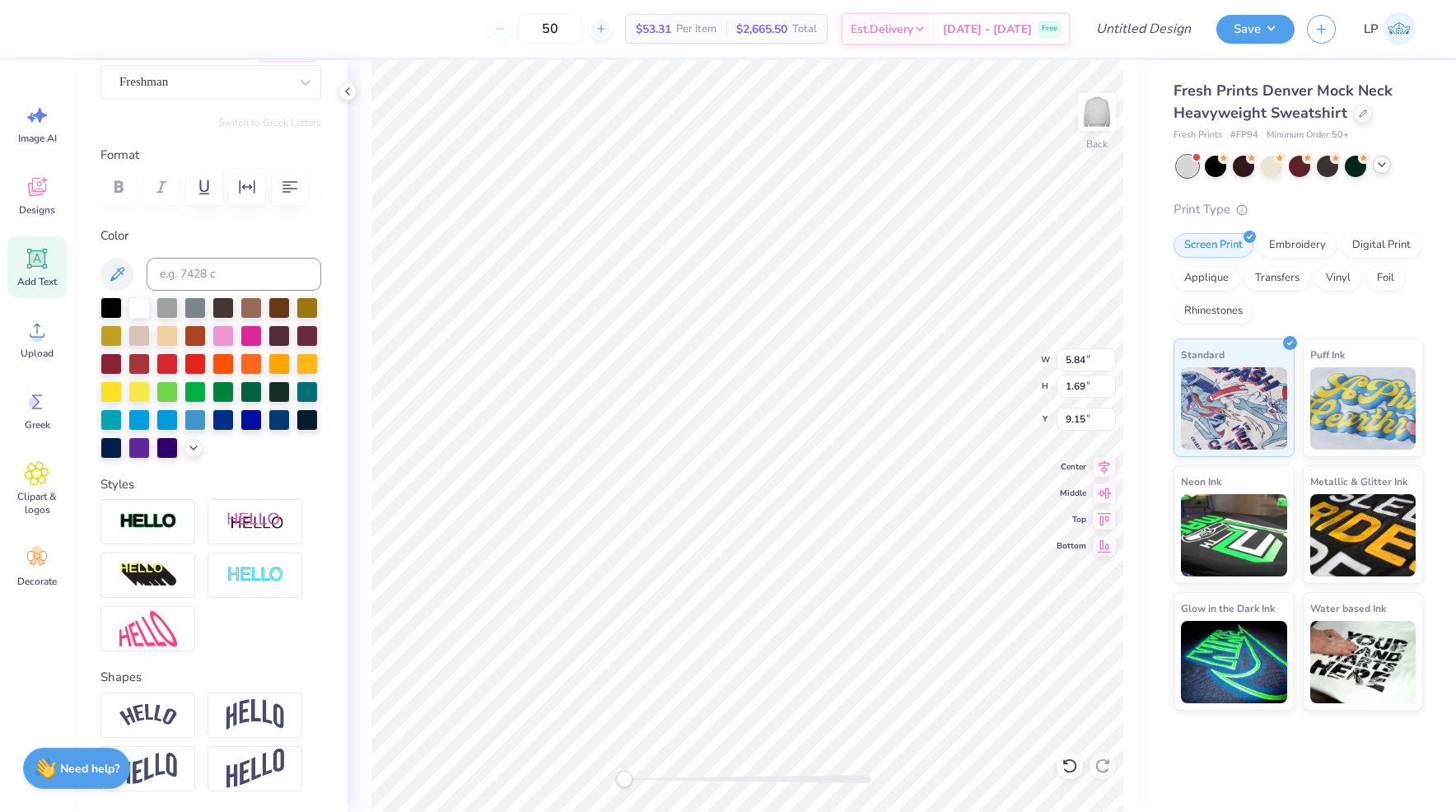
scroll to position [210, 0]
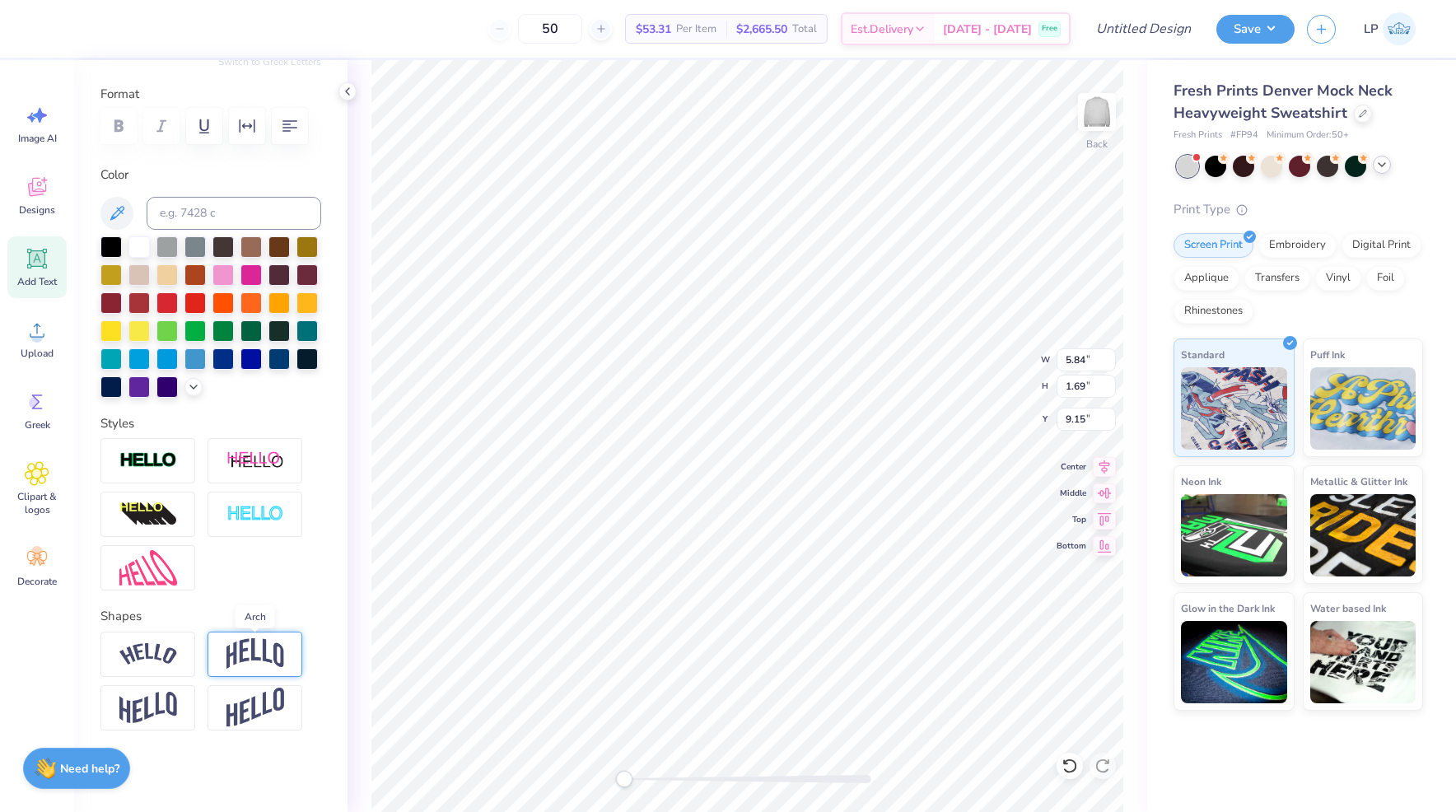
click at [249, 642] on img at bounding box center [255, 654] width 57 height 31
type input "0.34"
drag, startPoint x: 214, startPoint y: 753, endPoint x: 201, endPoint y: 753, distance: 13.0
click at [201, 753] on div "Accessibility label" at bounding box center [200, 755] width 16 height 16
type input "0.31"
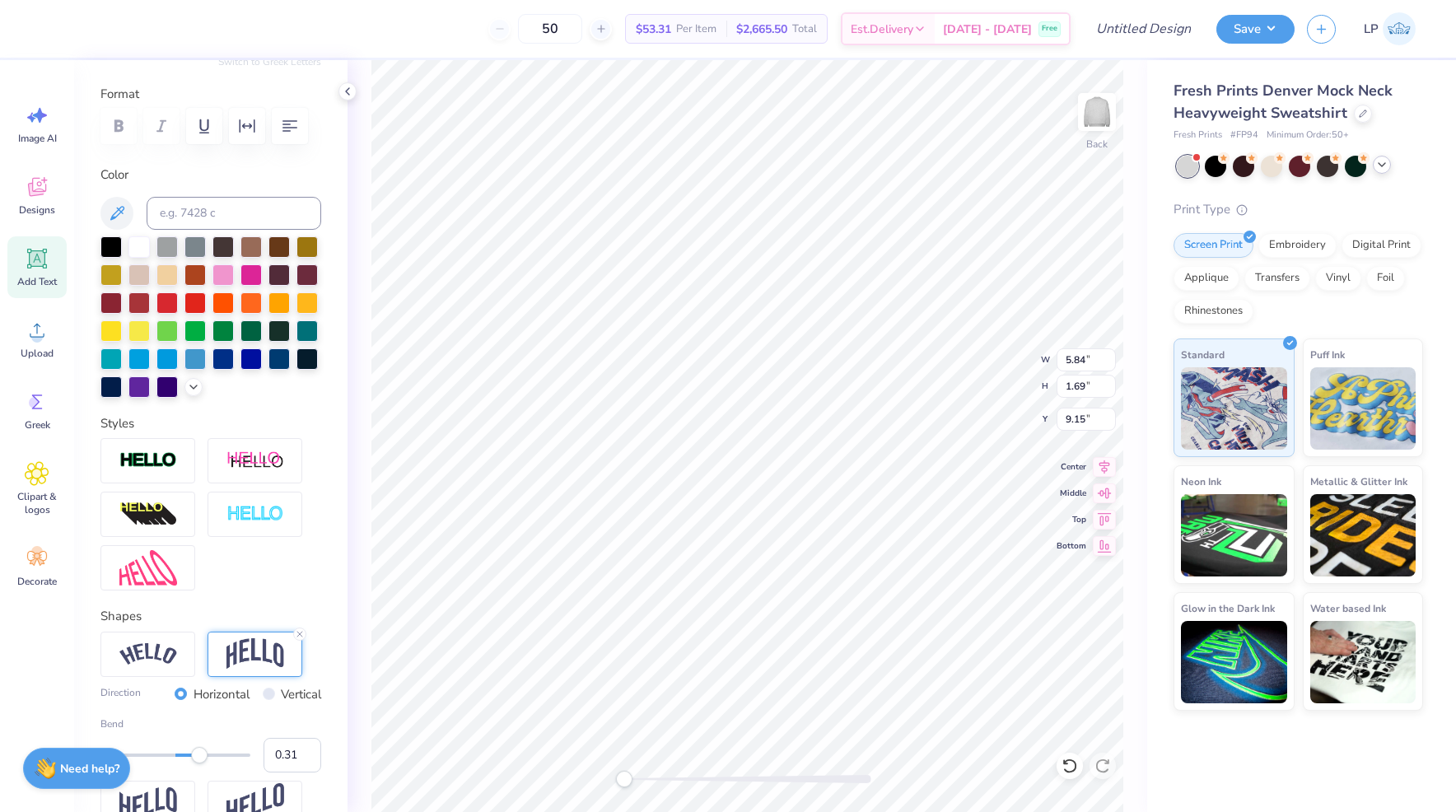
click at [199, 758] on div "Accessibility label" at bounding box center [199, 755] width 16 height 16
type textarea "pi phi"
type textarea "pi beta phi"
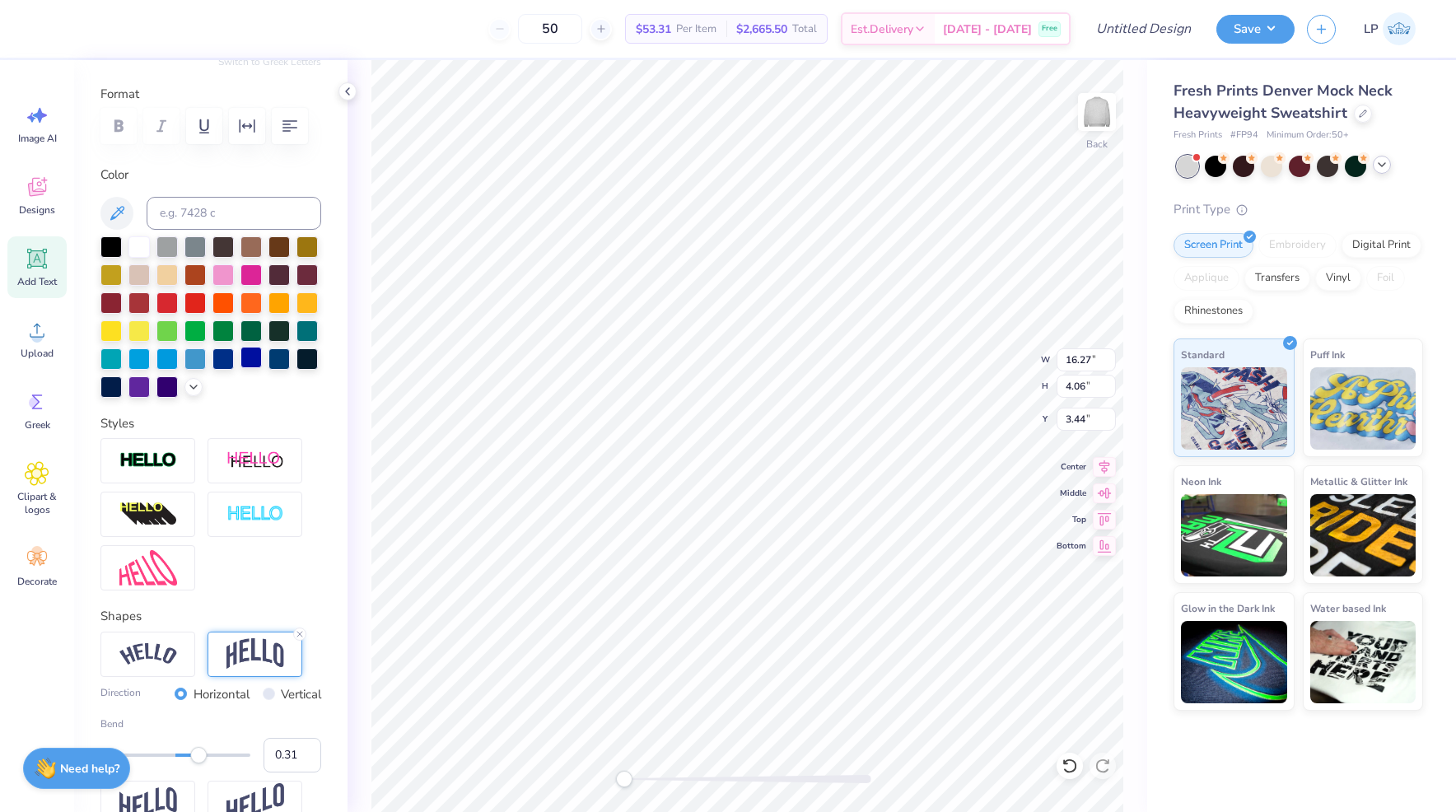
click at [248, 357] on div at bounding box center [251, 357] width 21 height 21
click at [234, 357] on div at bounding box center [223, 357] width 21 height 21
click at [226, 358] on div at bounding box center [223, 357] width 21 height 21
type textarea "pi phi"
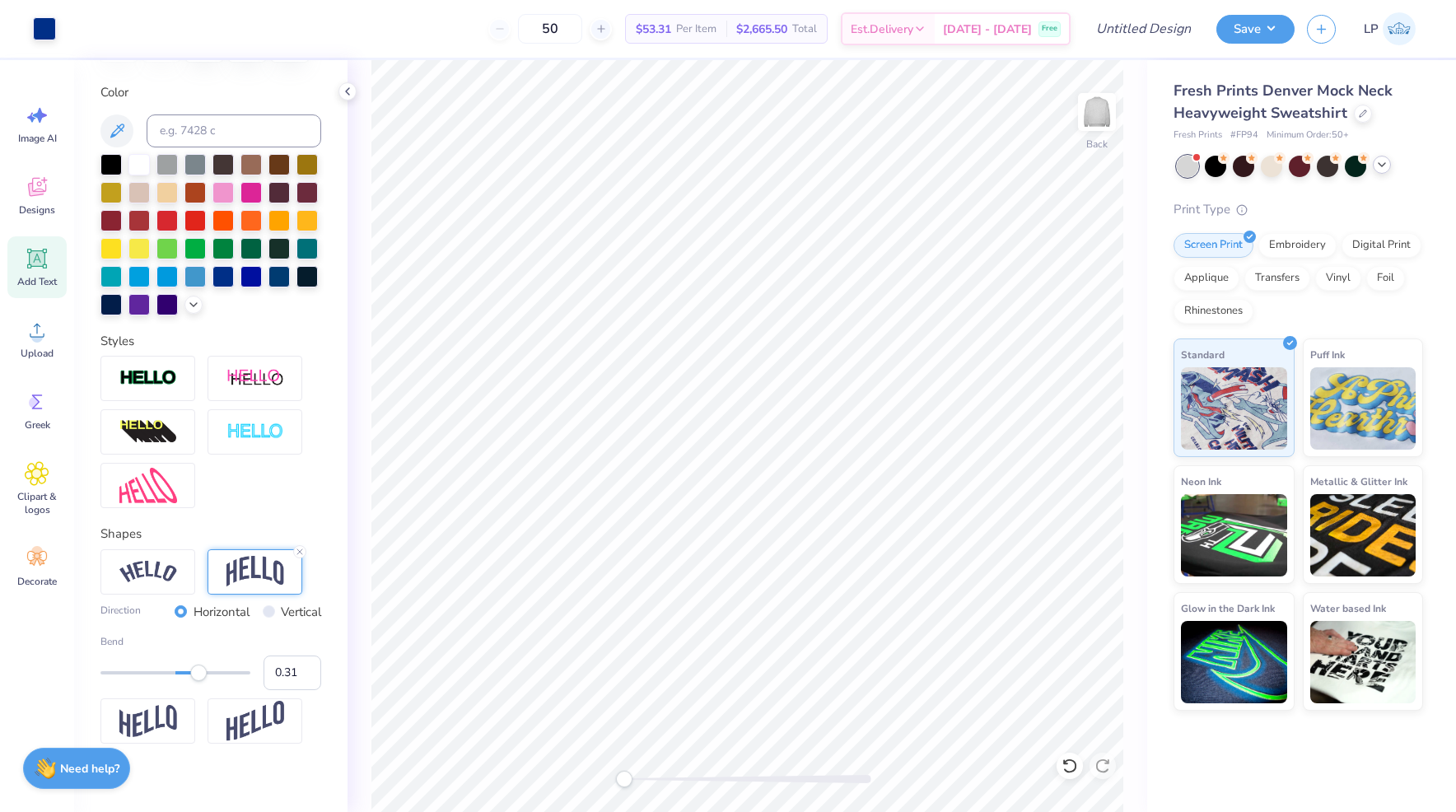
scroll to position [306, 0]
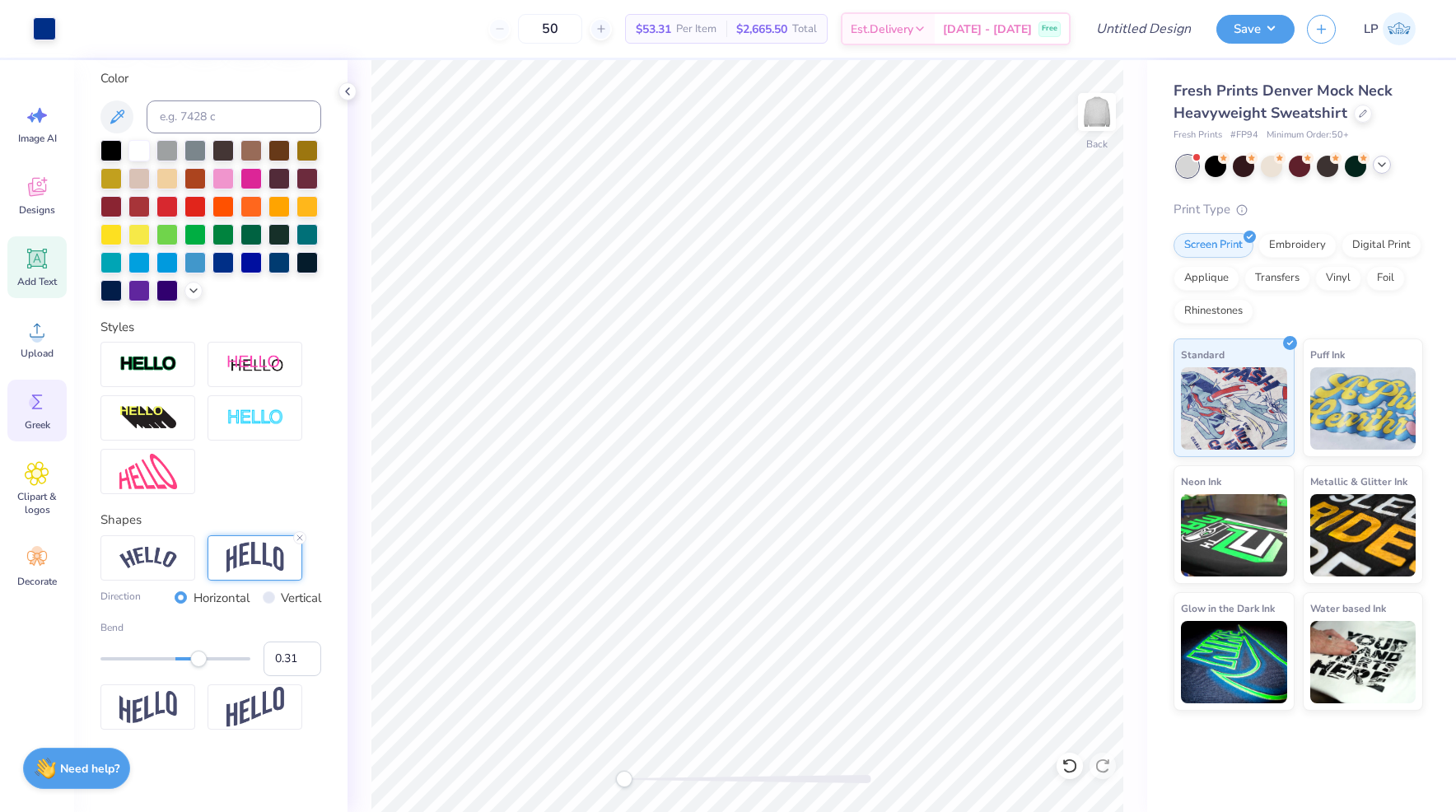
click at [32, 423] on span "Greek" at bounding box center [37, 425] width 26 height 13
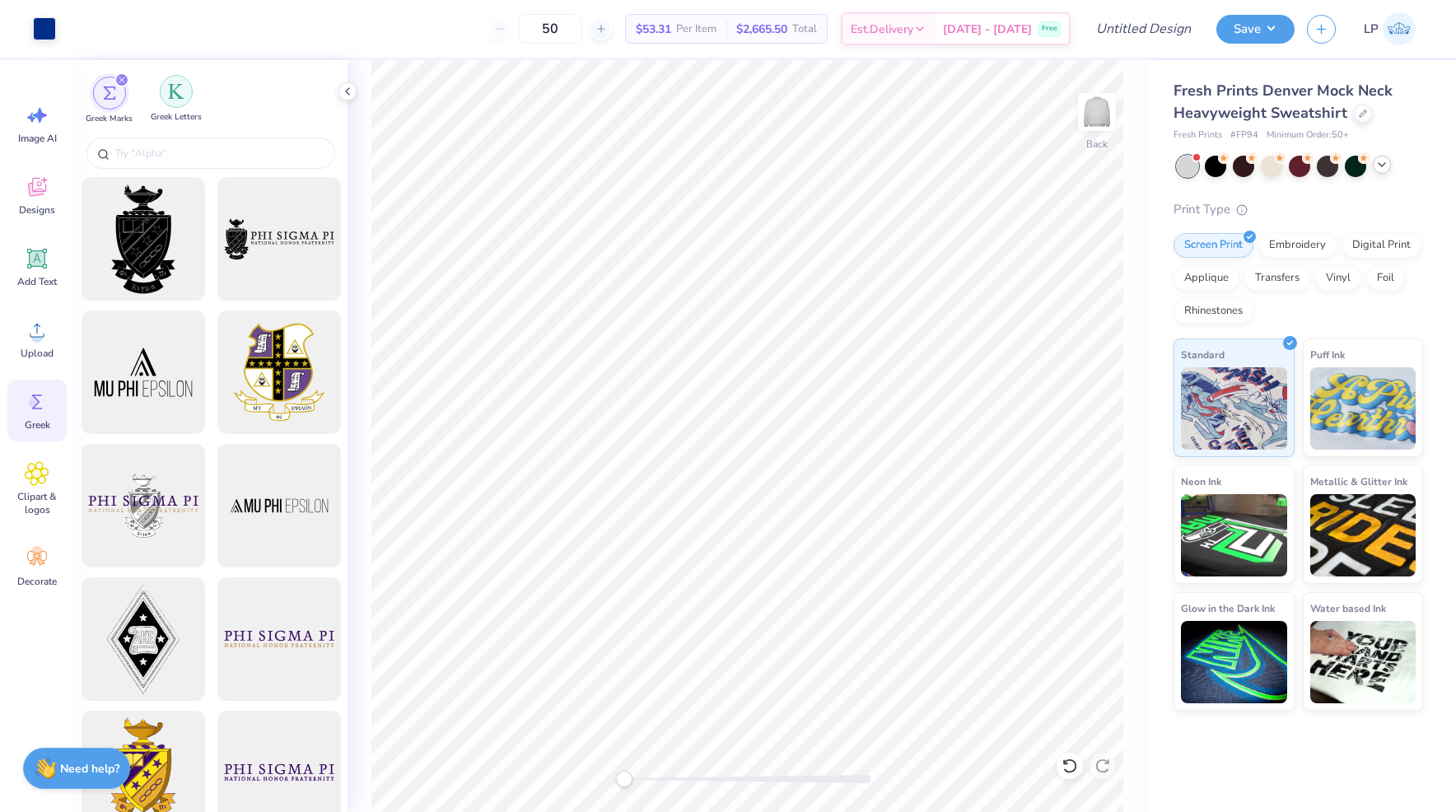
click at [182, 104] on div "filter for Greek Letters" at bounding box center [176, 92] width 33 height 33
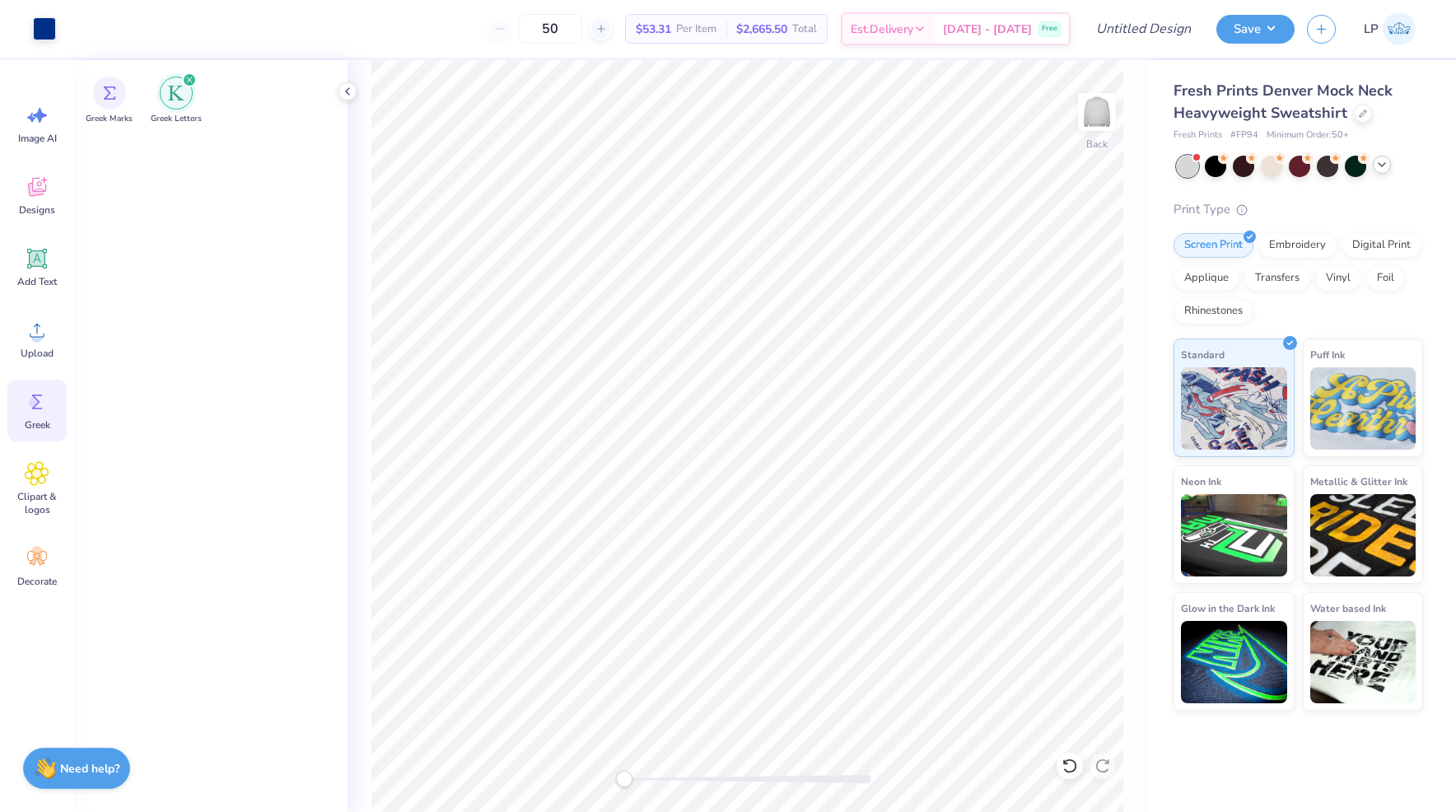
scroll to position [0, 0]
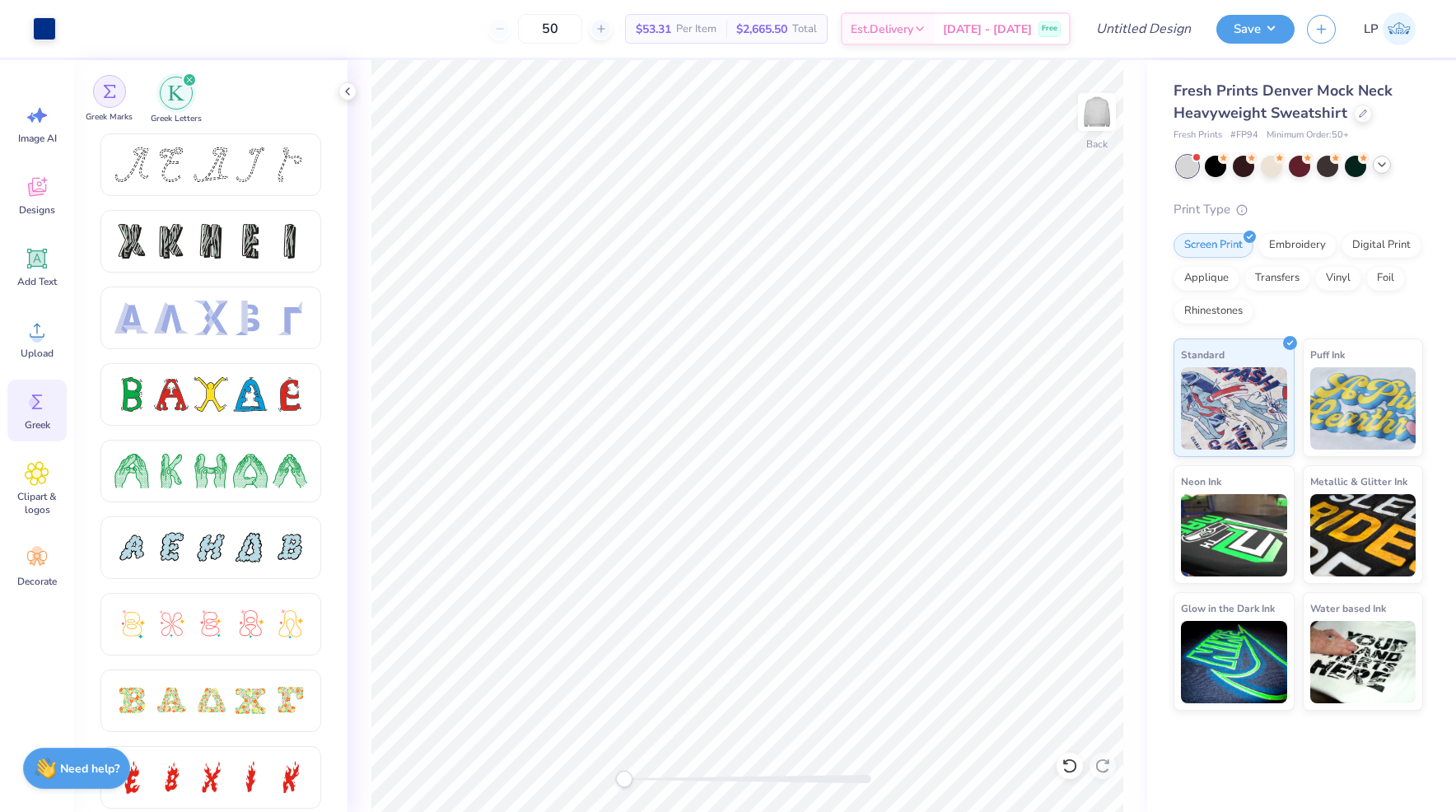
click at [105, 102] on div "filter for Greek Marks" at bounding box center [109, 92] width 33 height 33
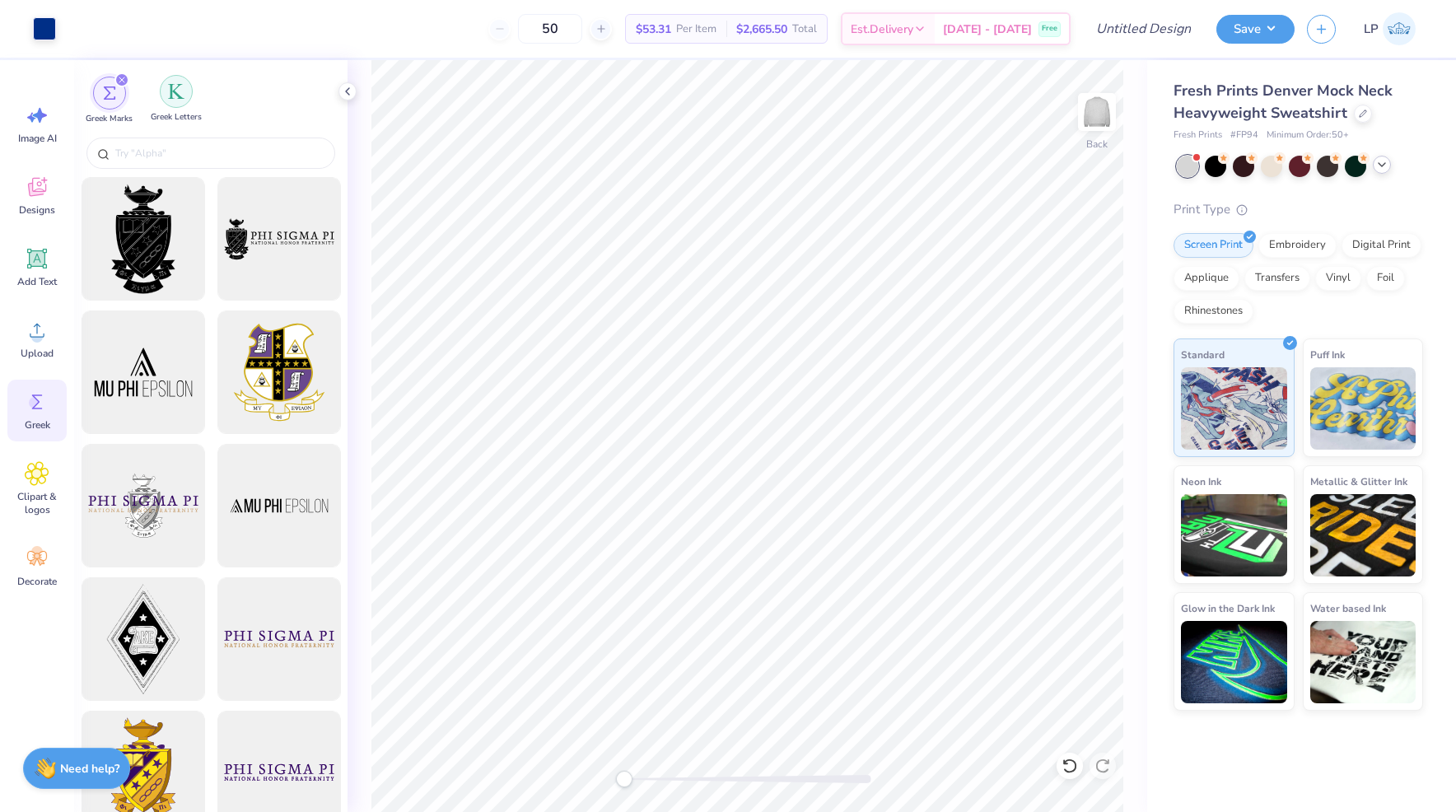
click at [174, 105] on div "filter for Greek Letters" at bounding box center [176, 92] width 33 height 33
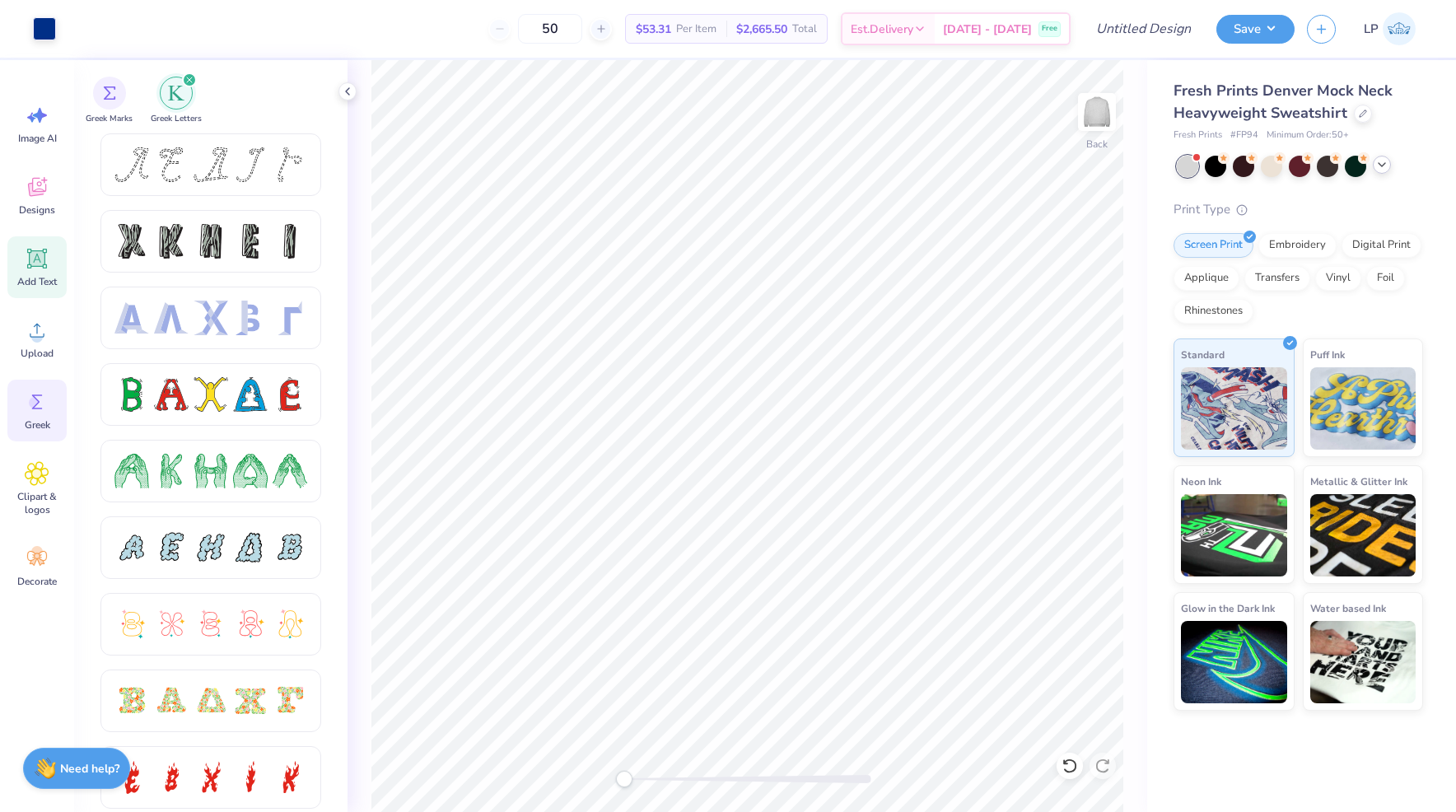
click at [50, 263] on div "Add Text" at bounding box center [37, 267] width 59 height 62
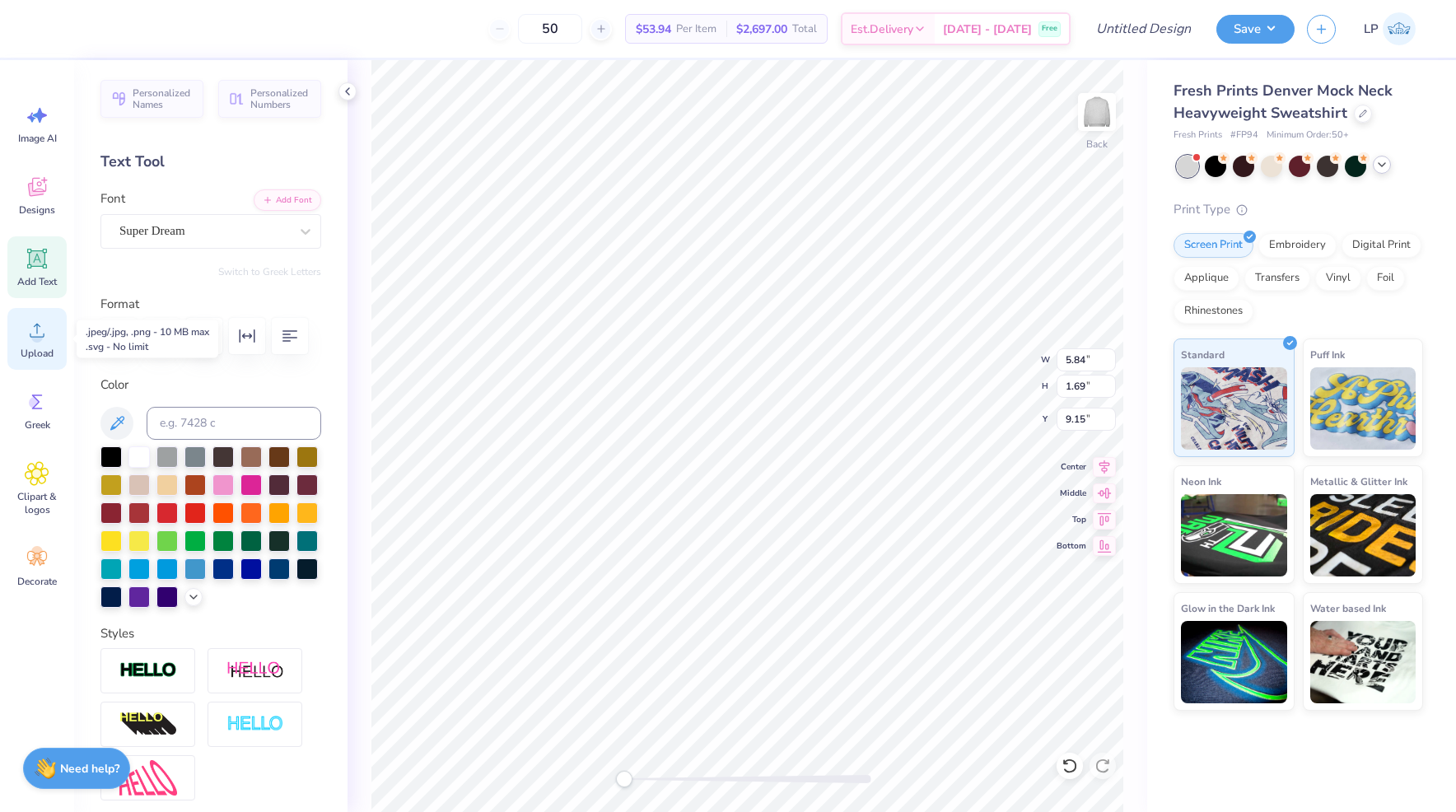
click at [45, 325] on icon at bounding box center [37, 330] width 25 height 25
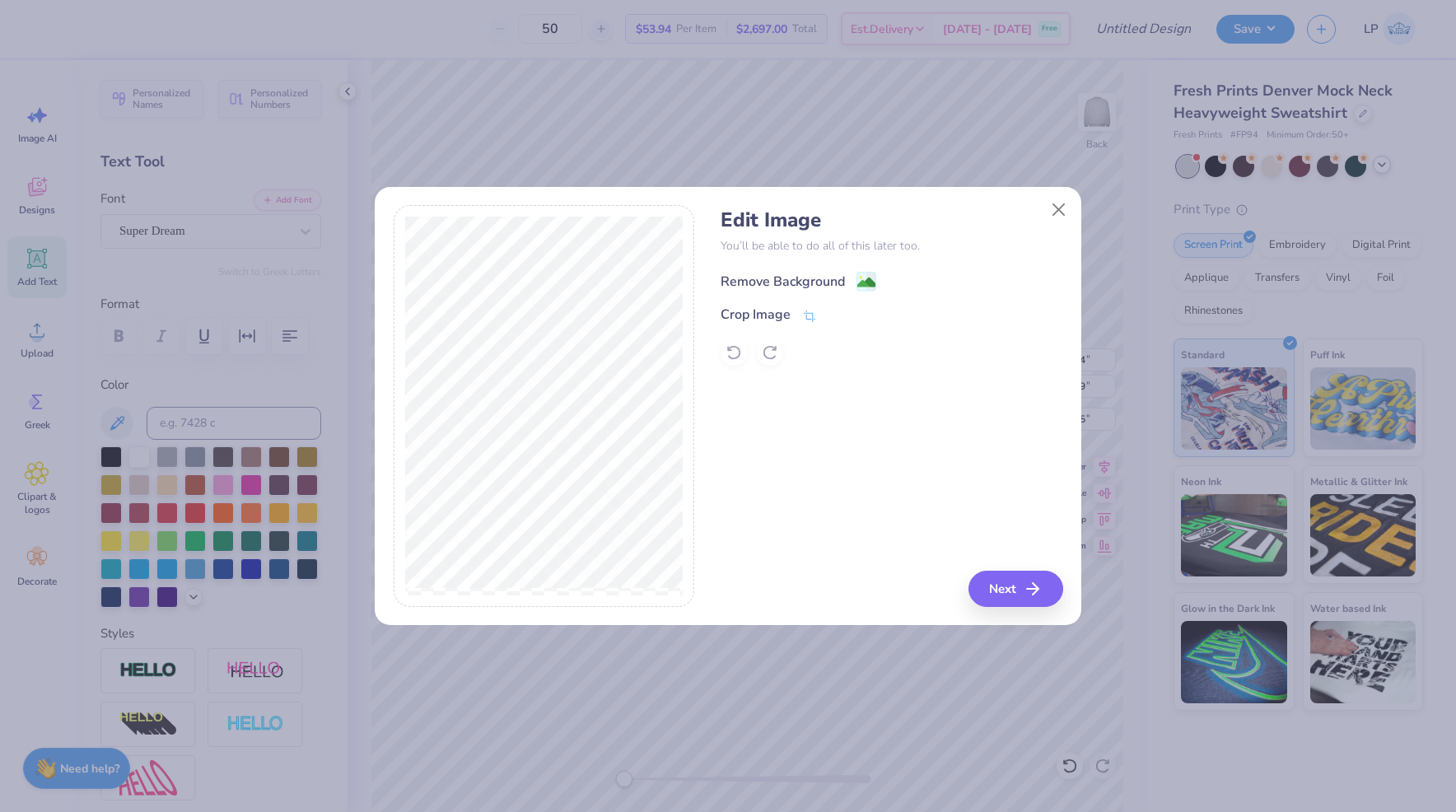
click at [861, 281] on image at bounding box center [866, 281] width 18 height 18
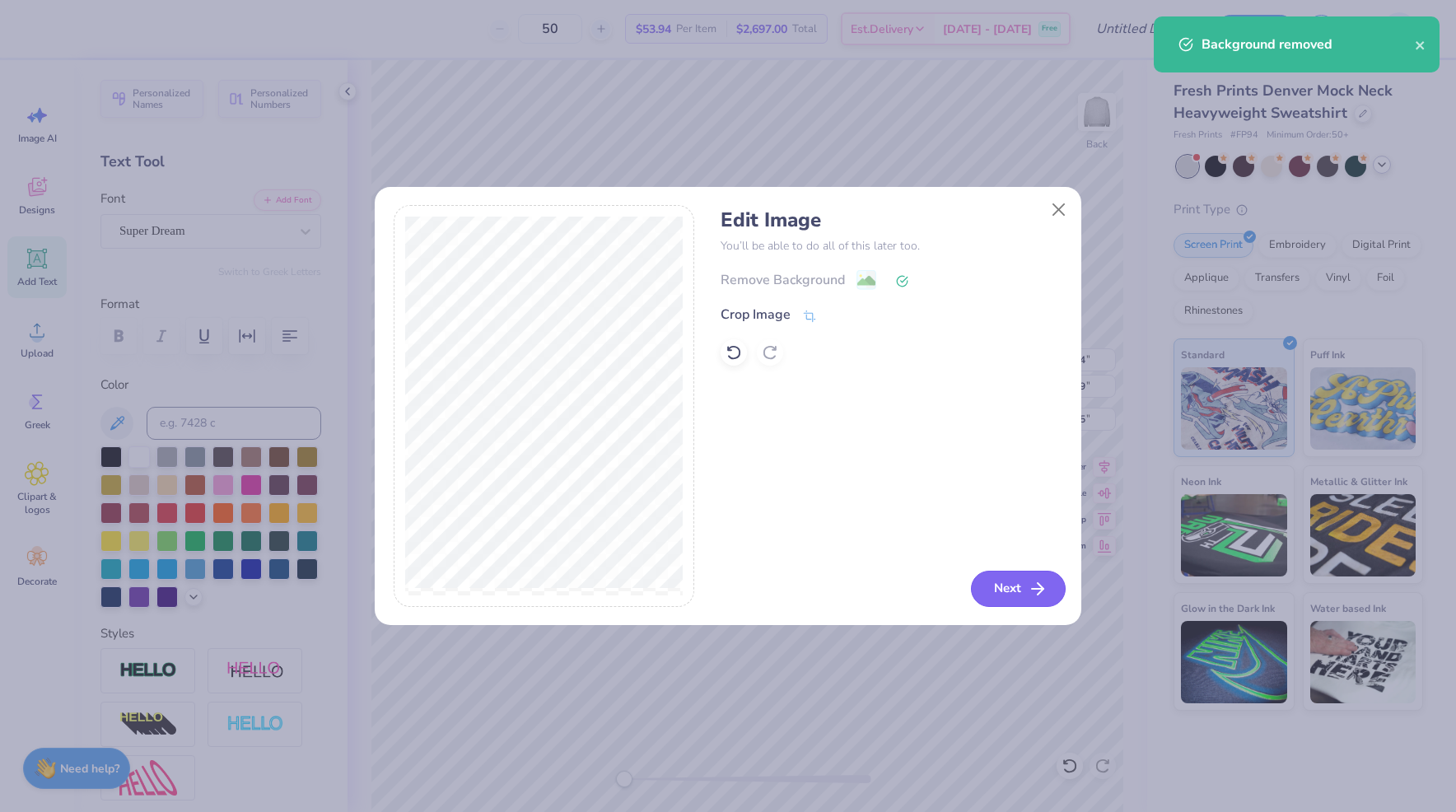
click at [1015, 584] on button "Next" at bounding box center [1018, 589] width 95 height 36
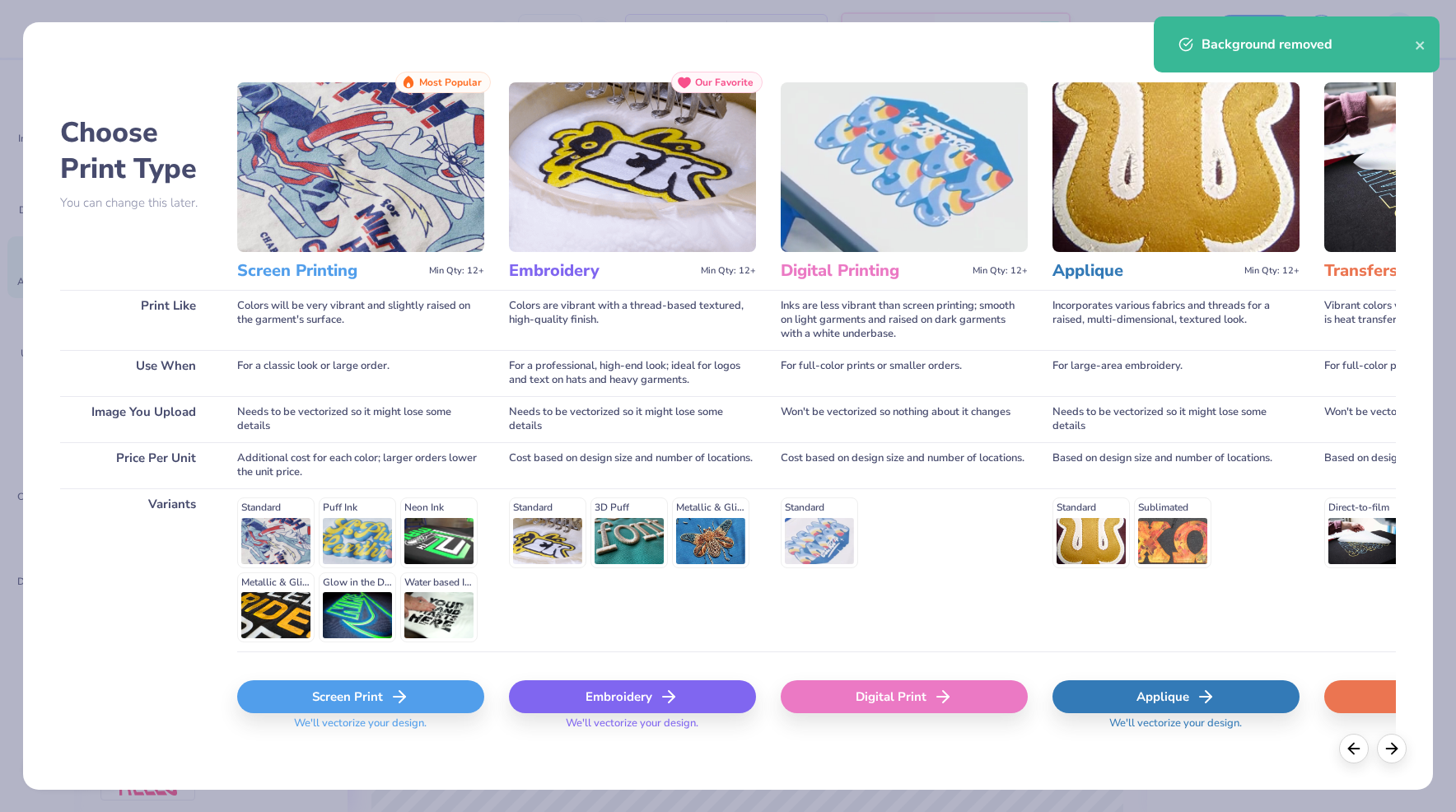
click at [417, 693] on div "Screen Print" at bounding box center [360, 697] width 247 height 33
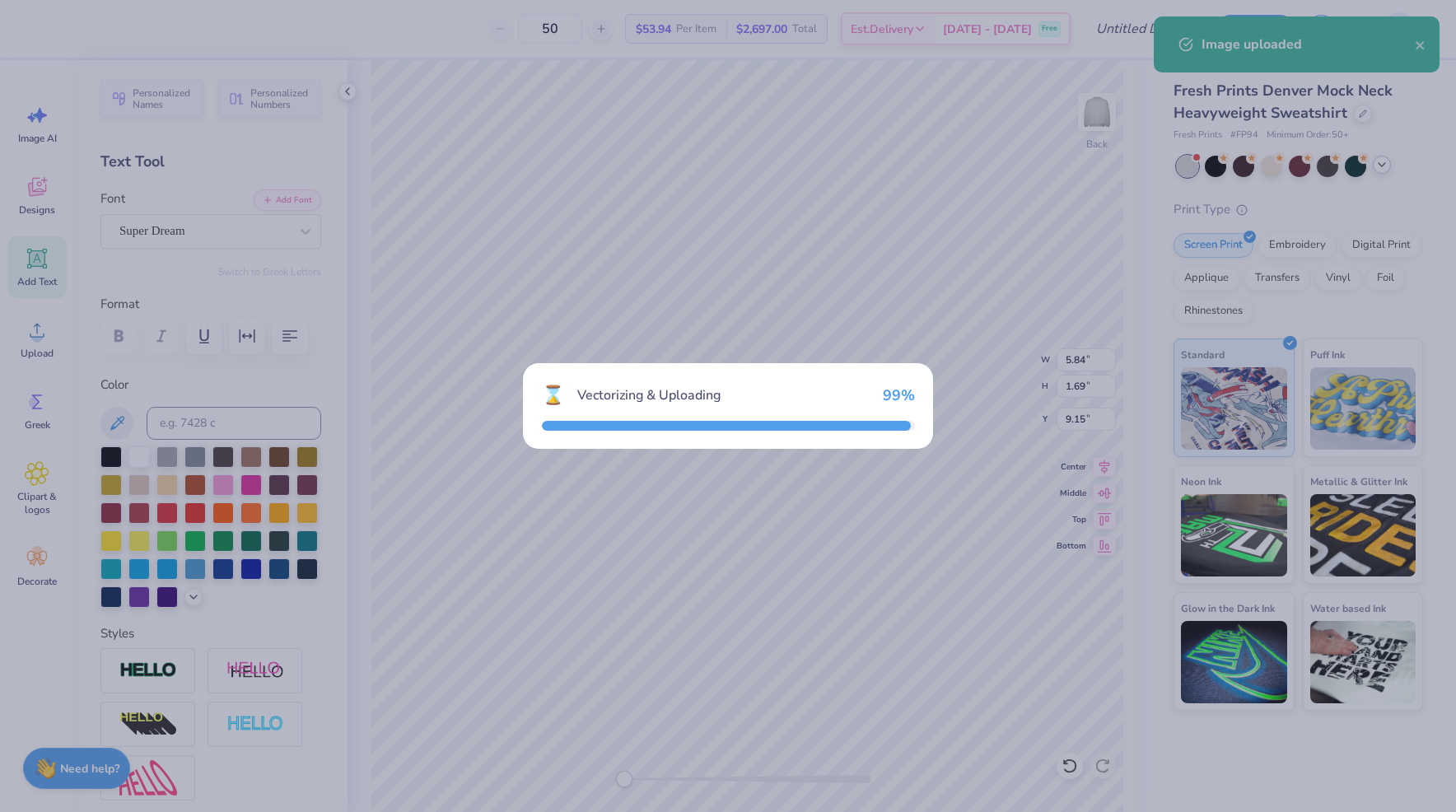
type input "15.00"
type input "4.75"
type input "7.62"
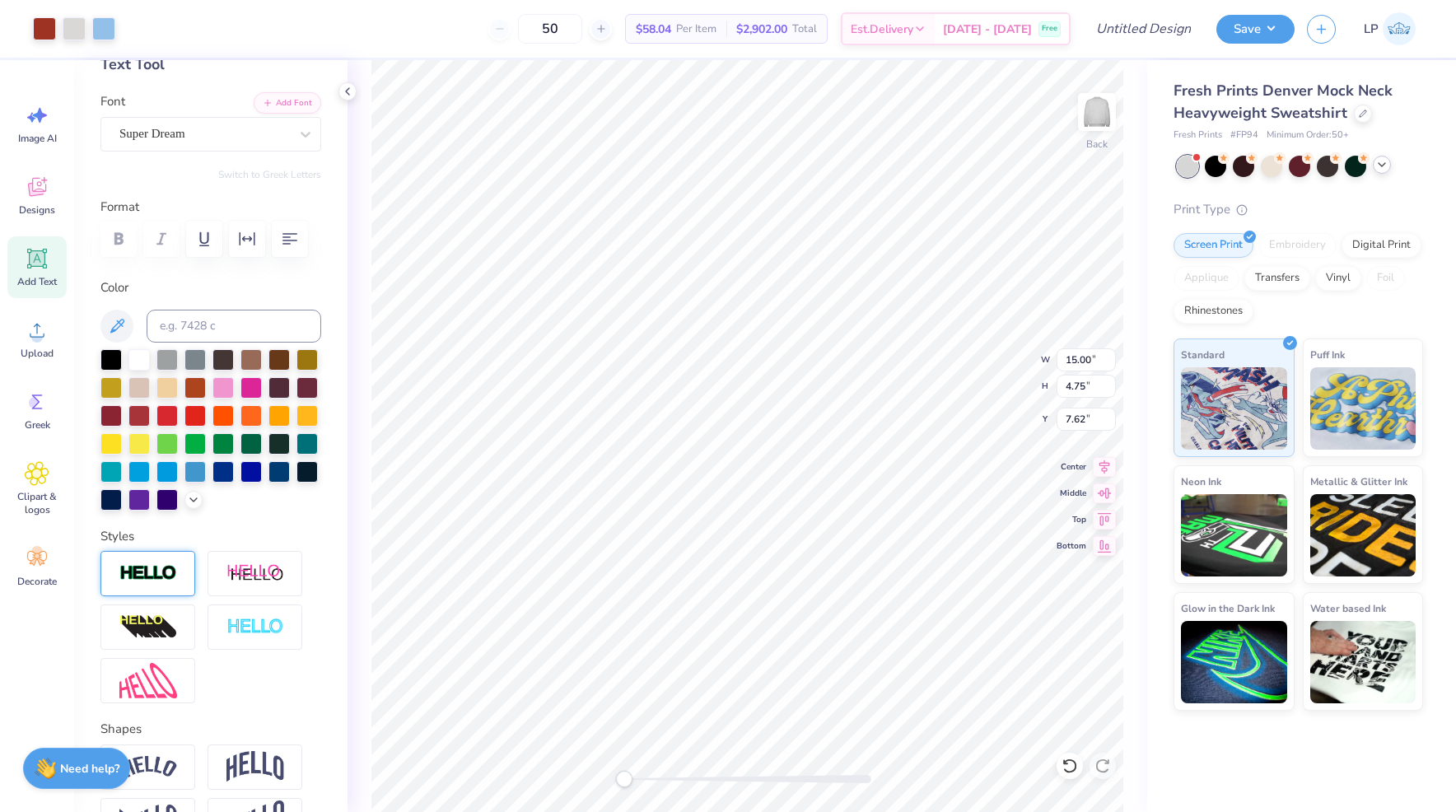
scroll to position [210, 0]
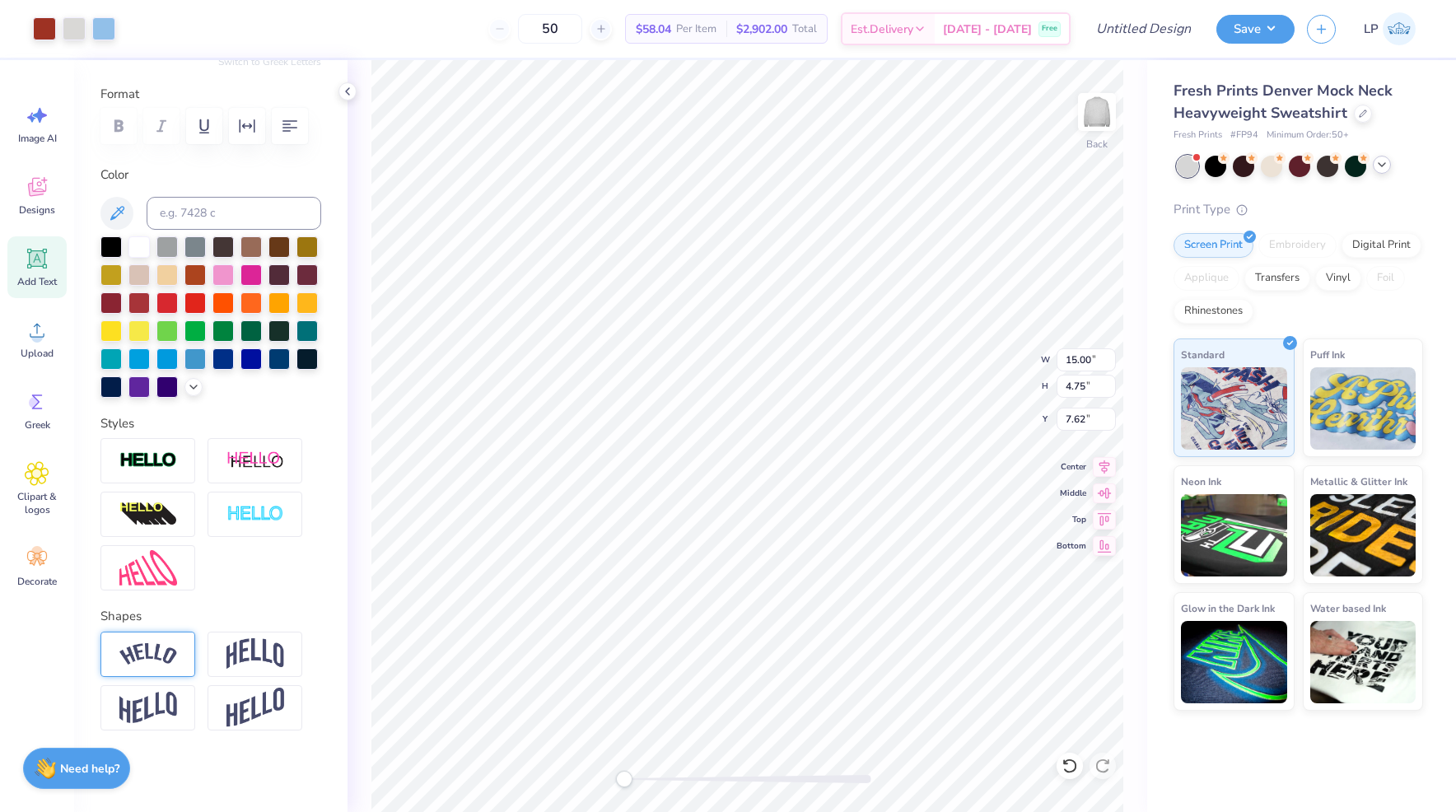
click at [177, 655] on div at bounding box center [147, 654] width 95 height 45
type input "7.93"
type input "2.23"
type input "8.89"
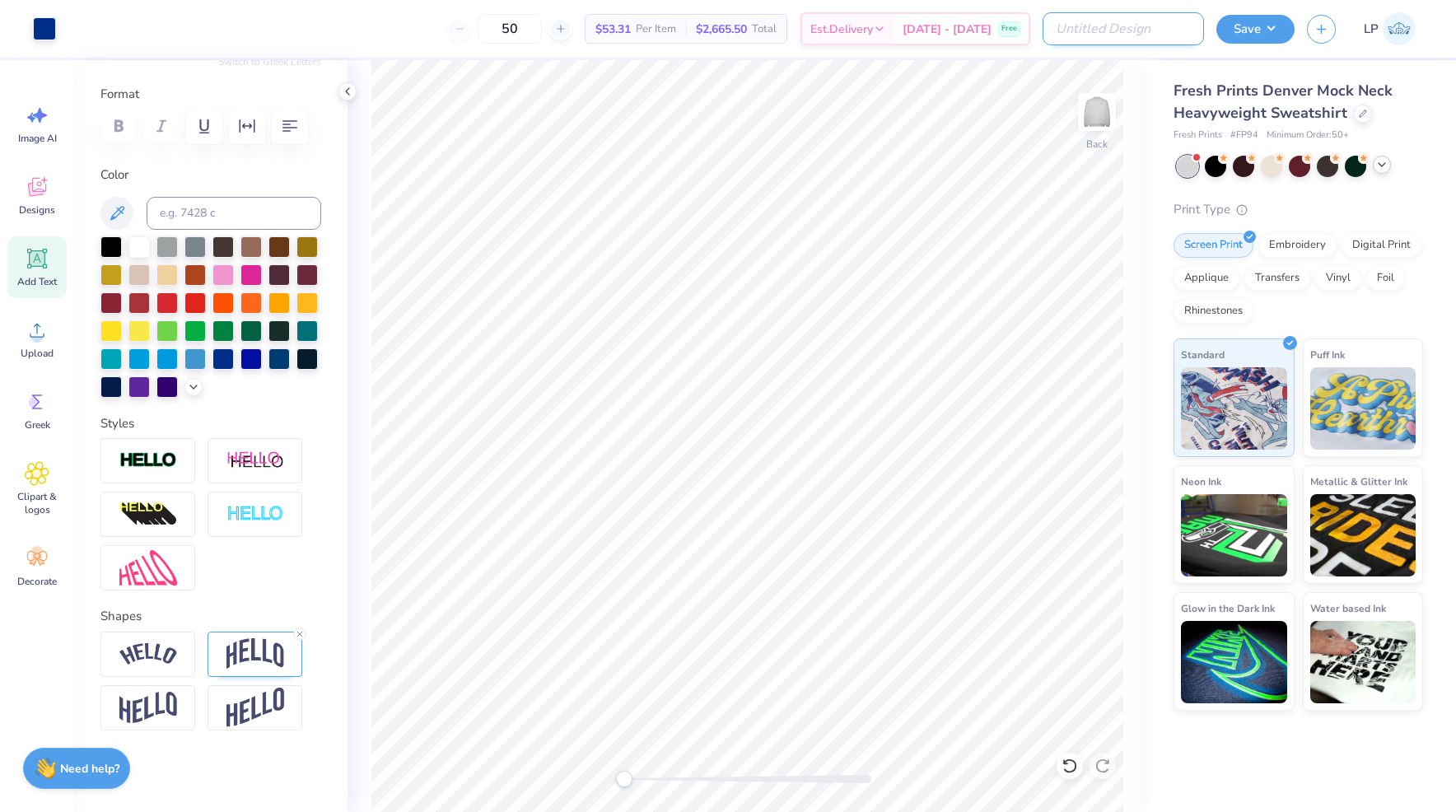
click at [1184, 27] on input "Design Title" at bounding box center [1123, 29] width 161 height 33
type input "pi phi mockneck"
click at [1275, 25] on button "Save" at bounding box center [1256, 27] width 78 height 29
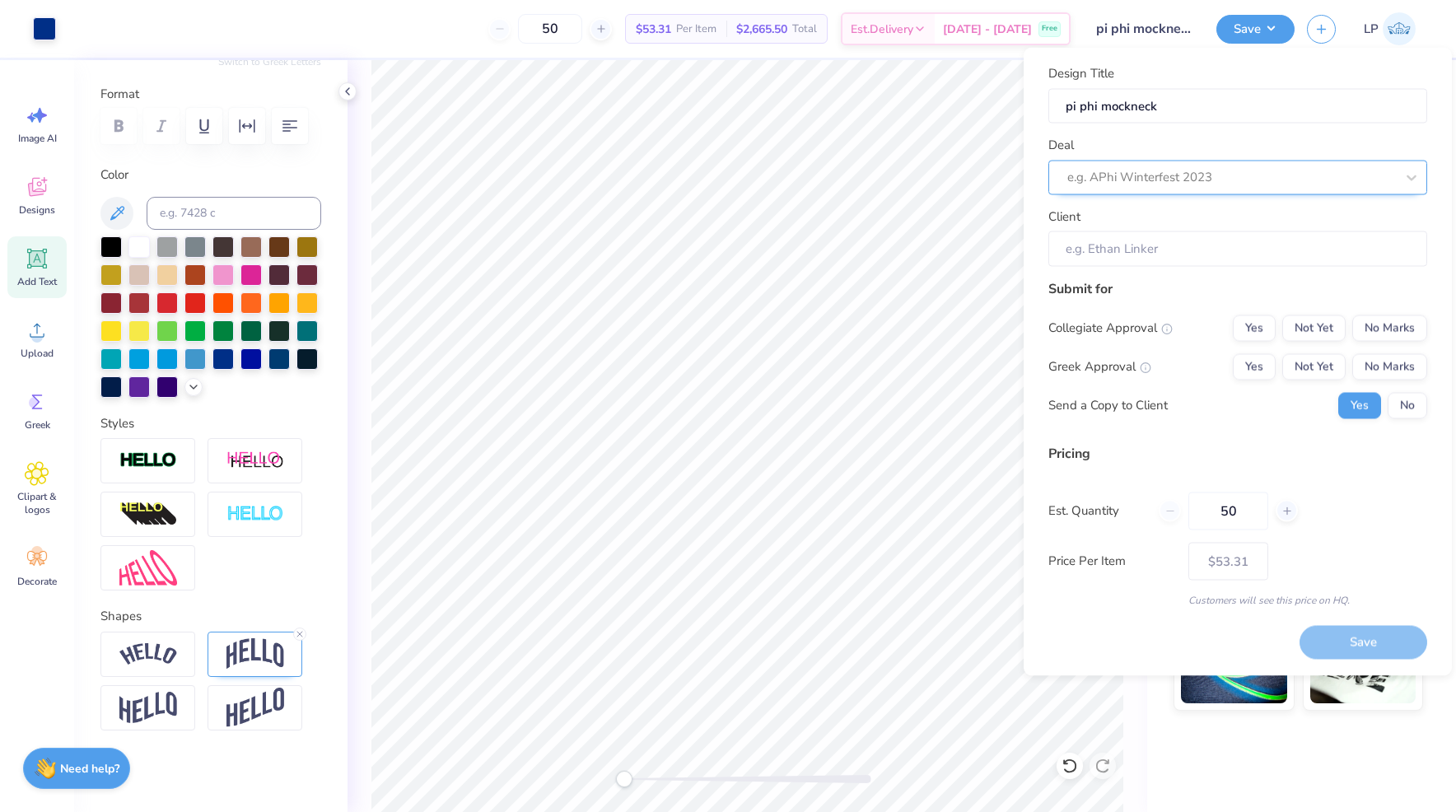
click at [1179, 177] on div at bounding box center [1231, 177] width 327 height 22
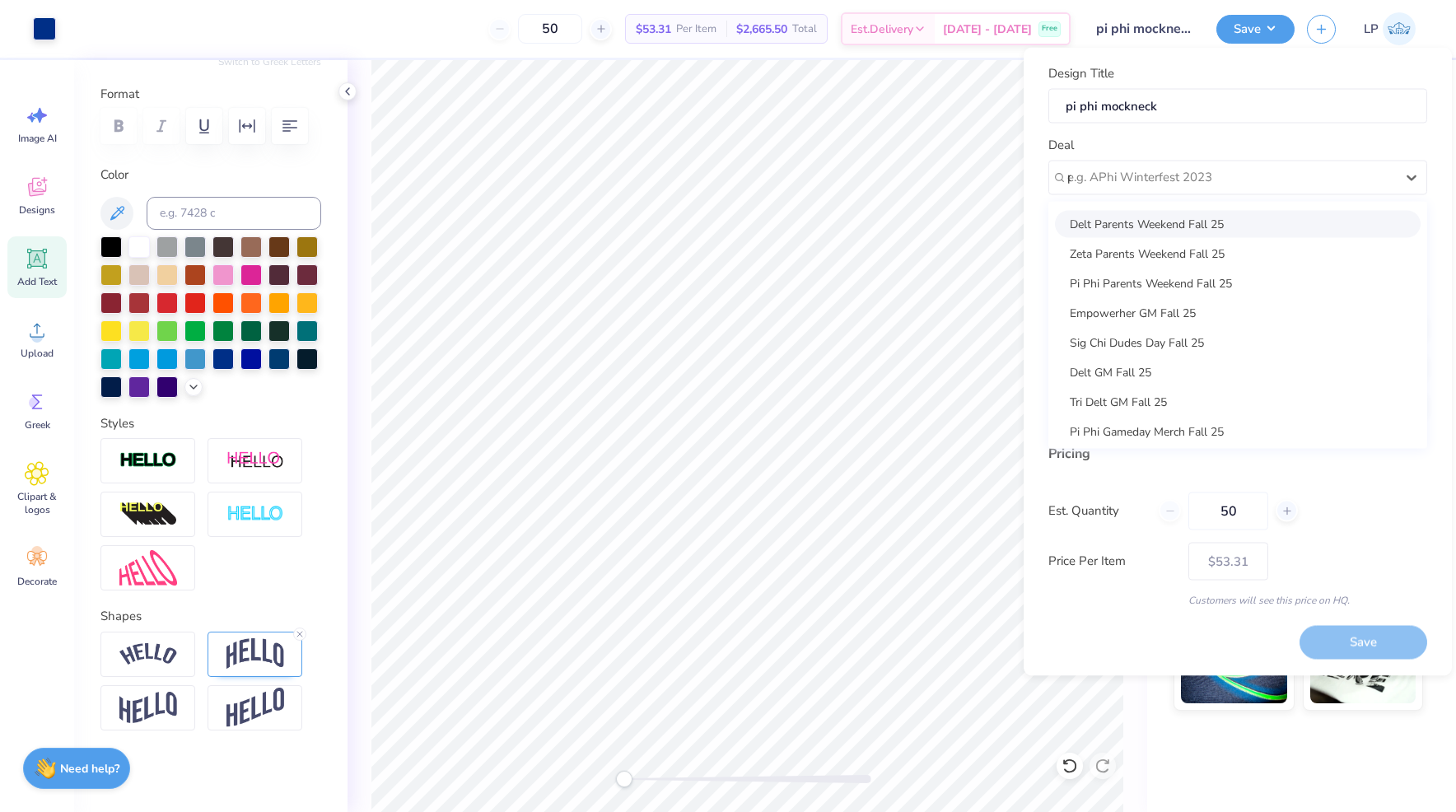
scroll to position [0, 0]
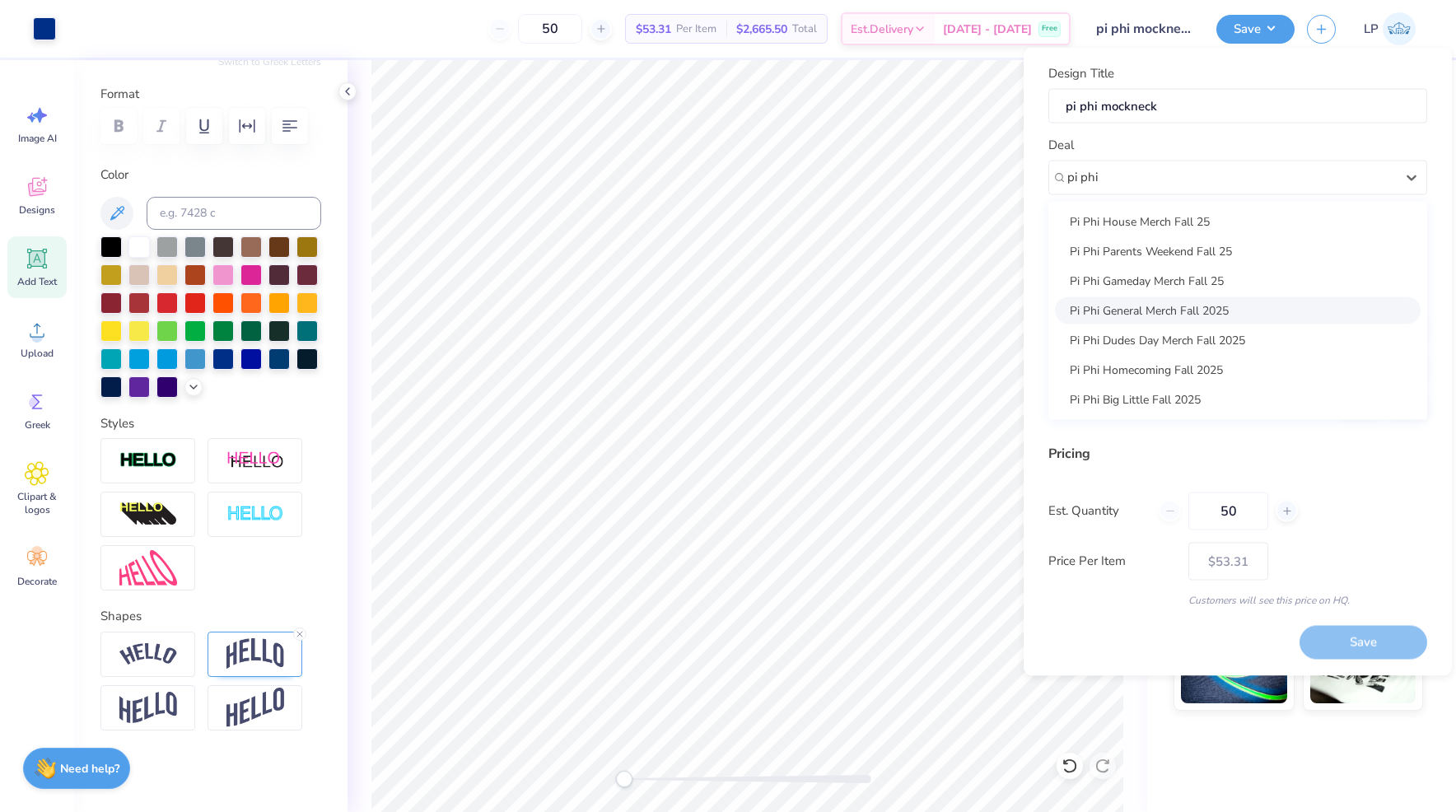
click at [1168, 306] on div "Pi Phi General Merch Fall 2025" at bounding box center [1237, 310] width 366 height 27
type input "pi phi"
type input "[PERSON_NAME]"
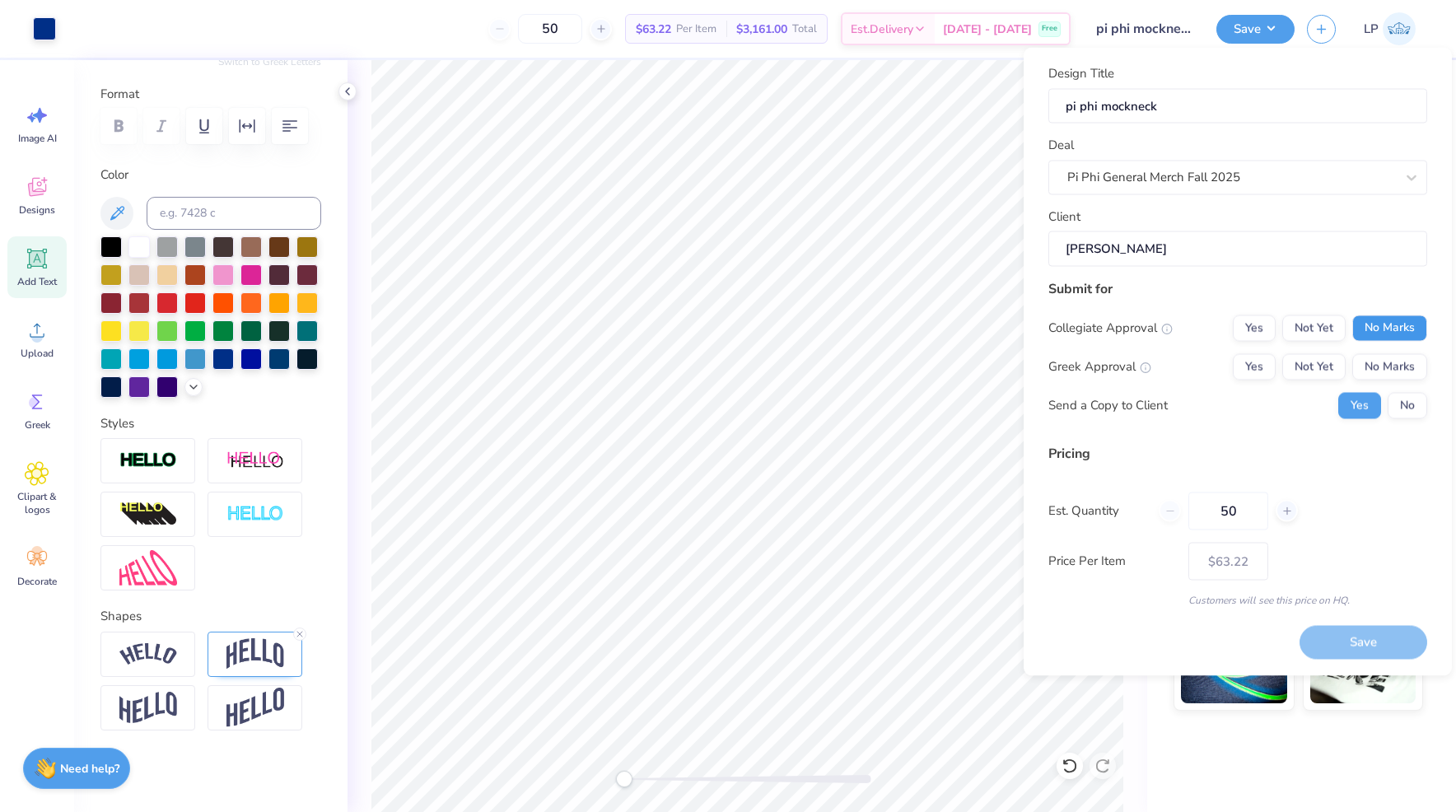
click at [1392, 331] on button "No Marks" at bounding box center [1390, 328] width 75 height 27
click at [1254, 372] on button "Yes" at bounding box center [1255, 366] width 43 height 27
click at [1413, 413] on button "No" at bounding box center [1407, 406] width 39 height 27
click at [1367, 635] on button "Save" at bounding box center [1363, 642] width 128 height 33
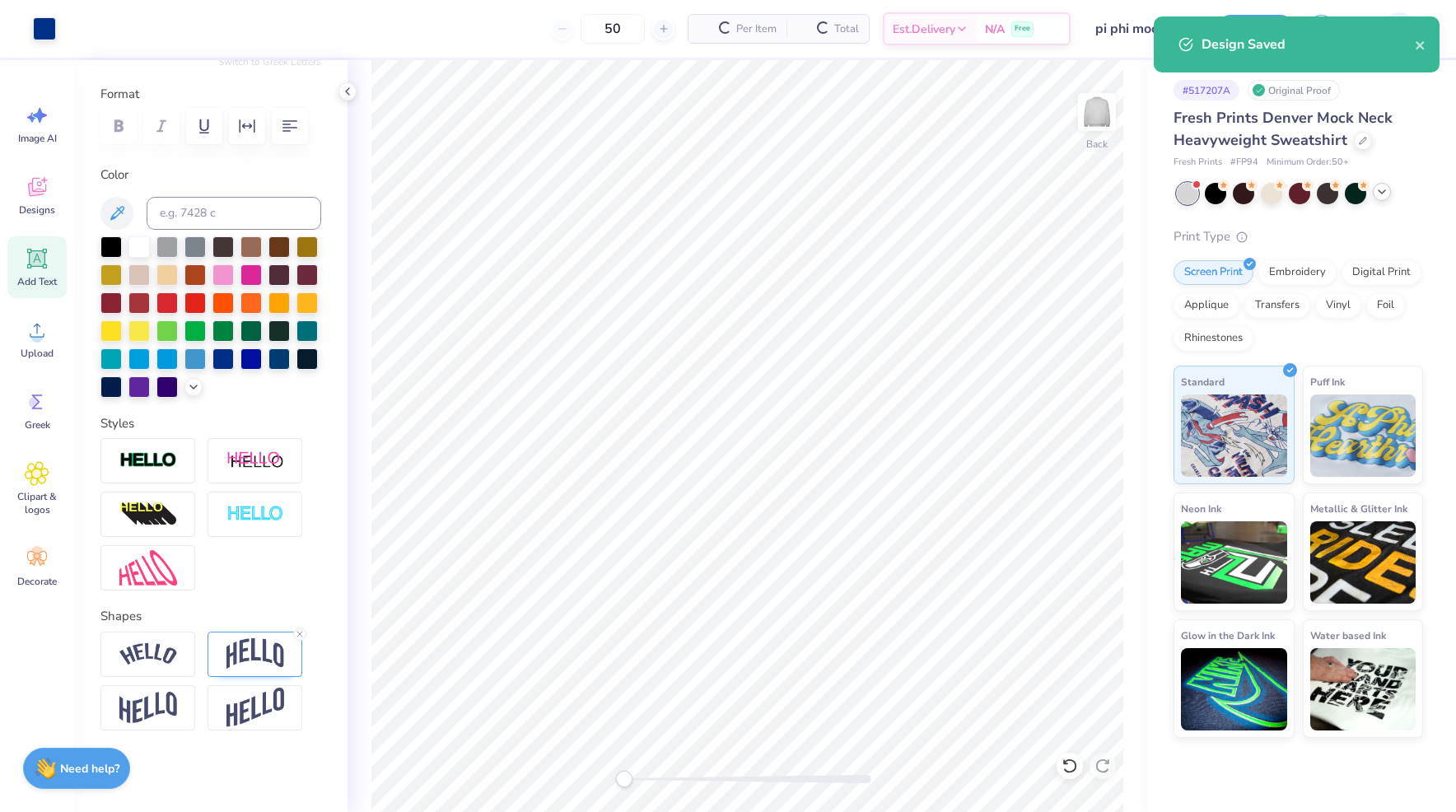
type input "$63.22"
